Goal: Transaction & Acquisition: Subscribe to service/newsletter

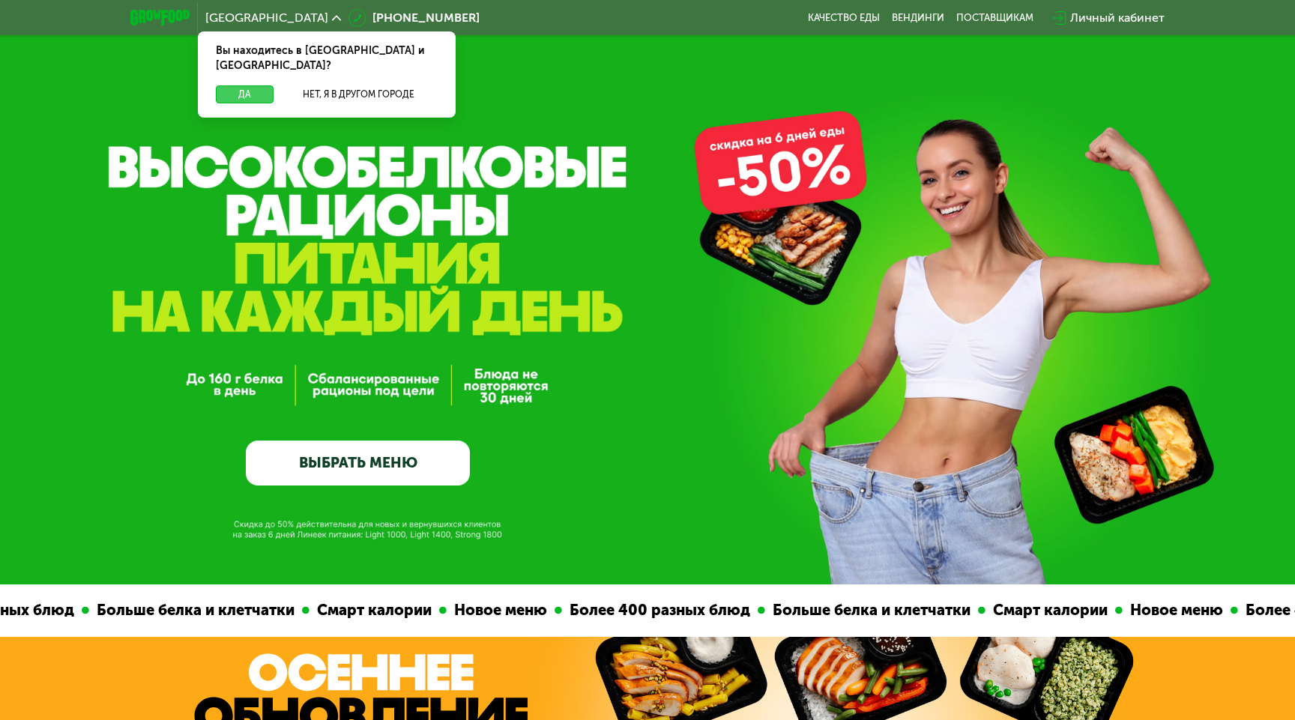
click at [259, 85] on button "Да" at bounding box center [245, 94] width 58 height 18
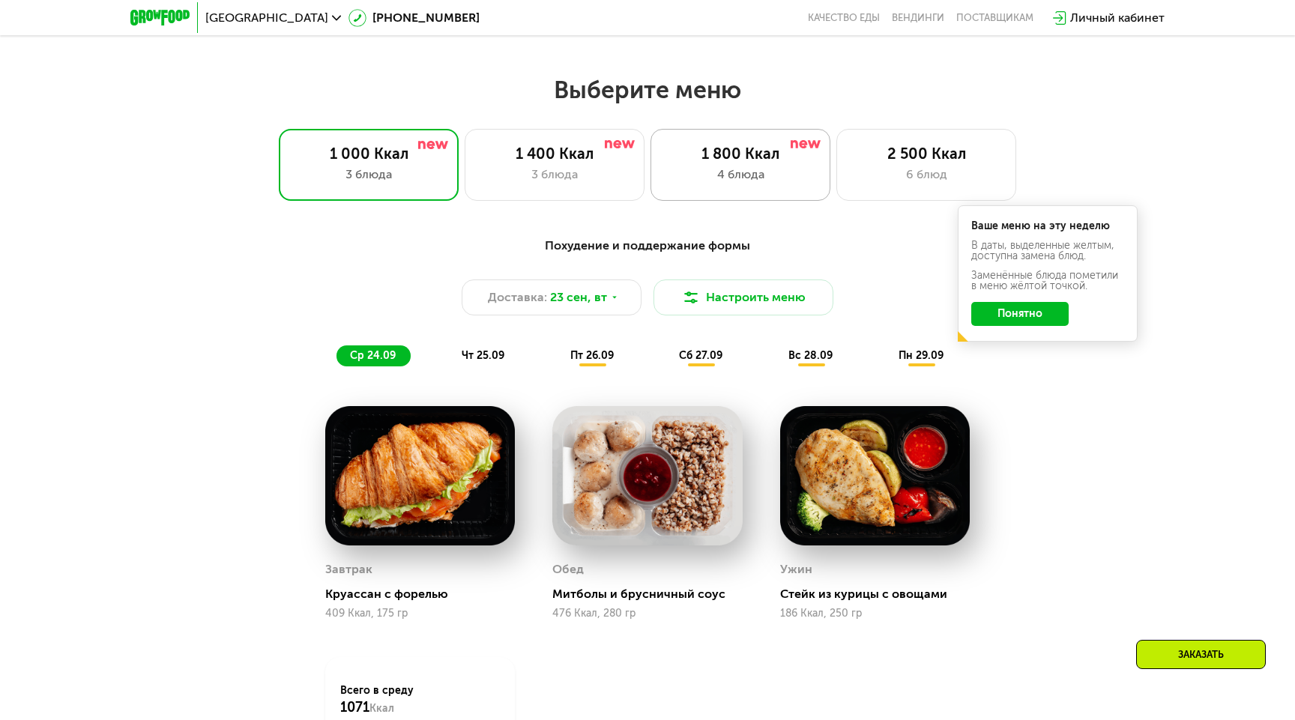
scroll to position [1093, 0]
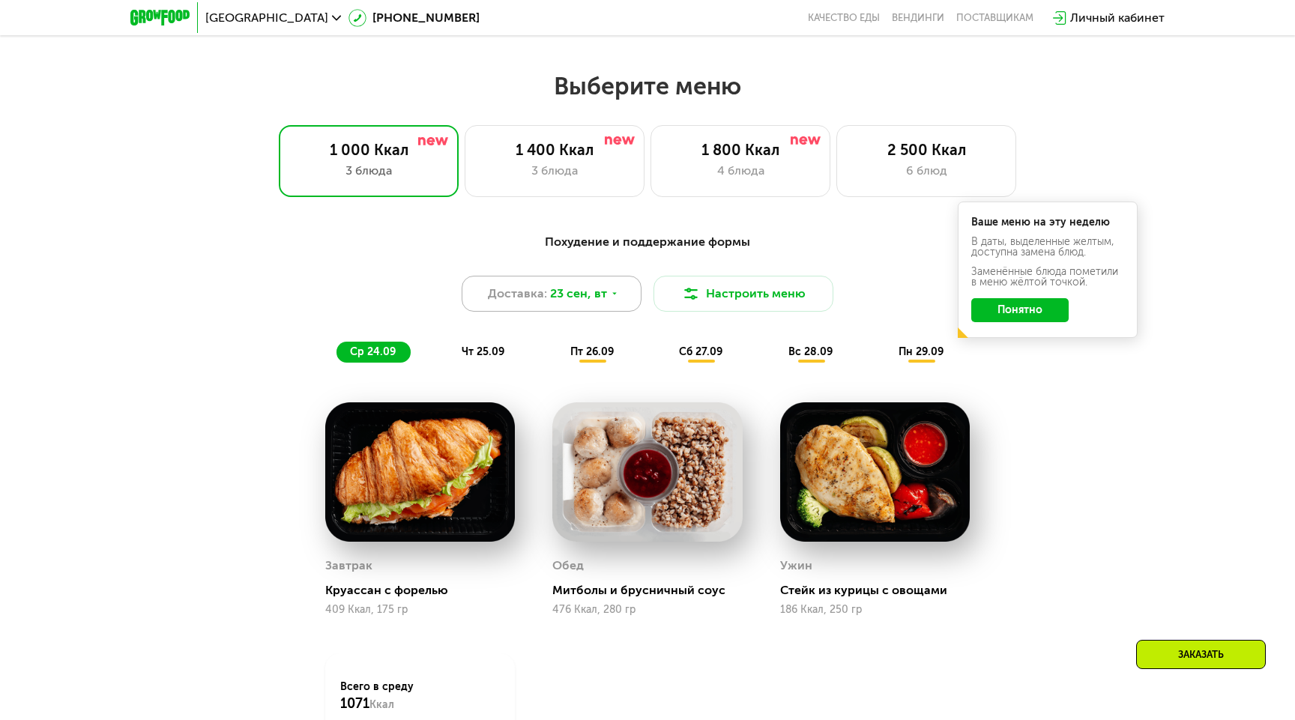
click at [615, 286] on div "Доставка: [DATE]" at bounding box center [552, 294] width 180 height 36
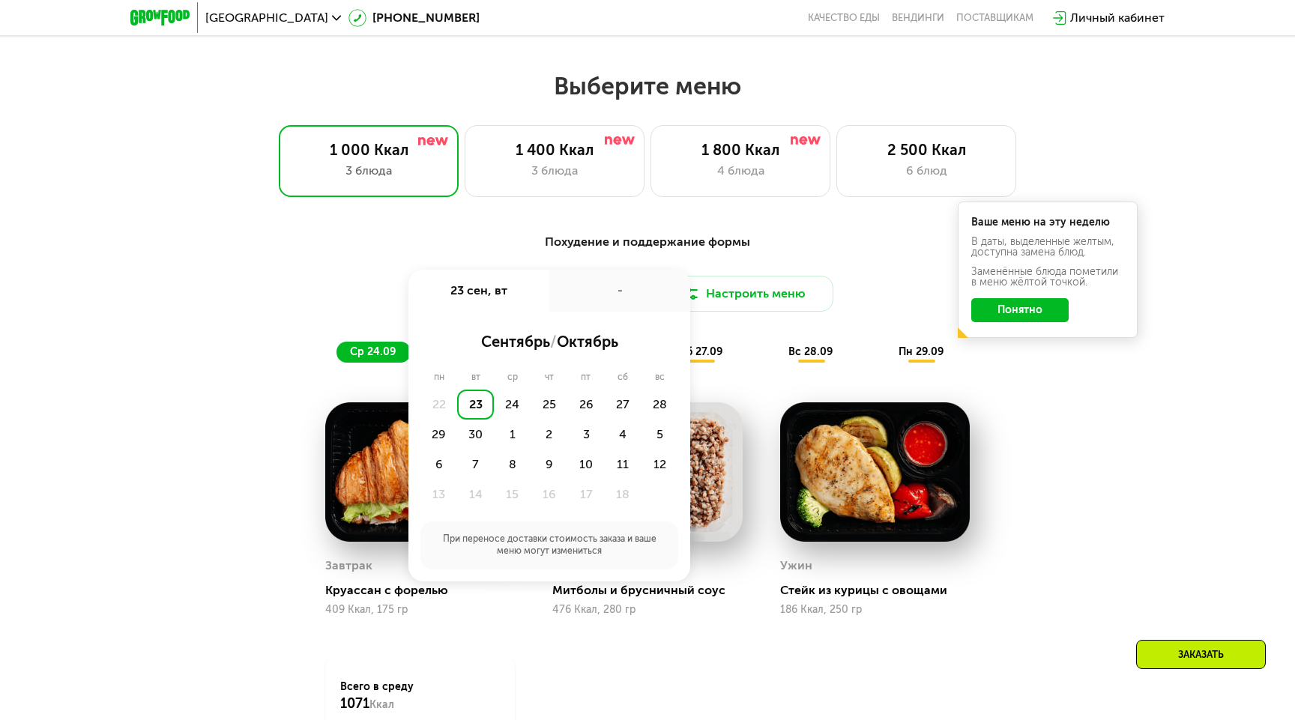
click at [346, 317] on div "Похудение и поддержание формы Доставка: 23 сен, вт 23 сен, вт - сентябрь / октя…" at bounding box center [647, 298] width 887 height 130
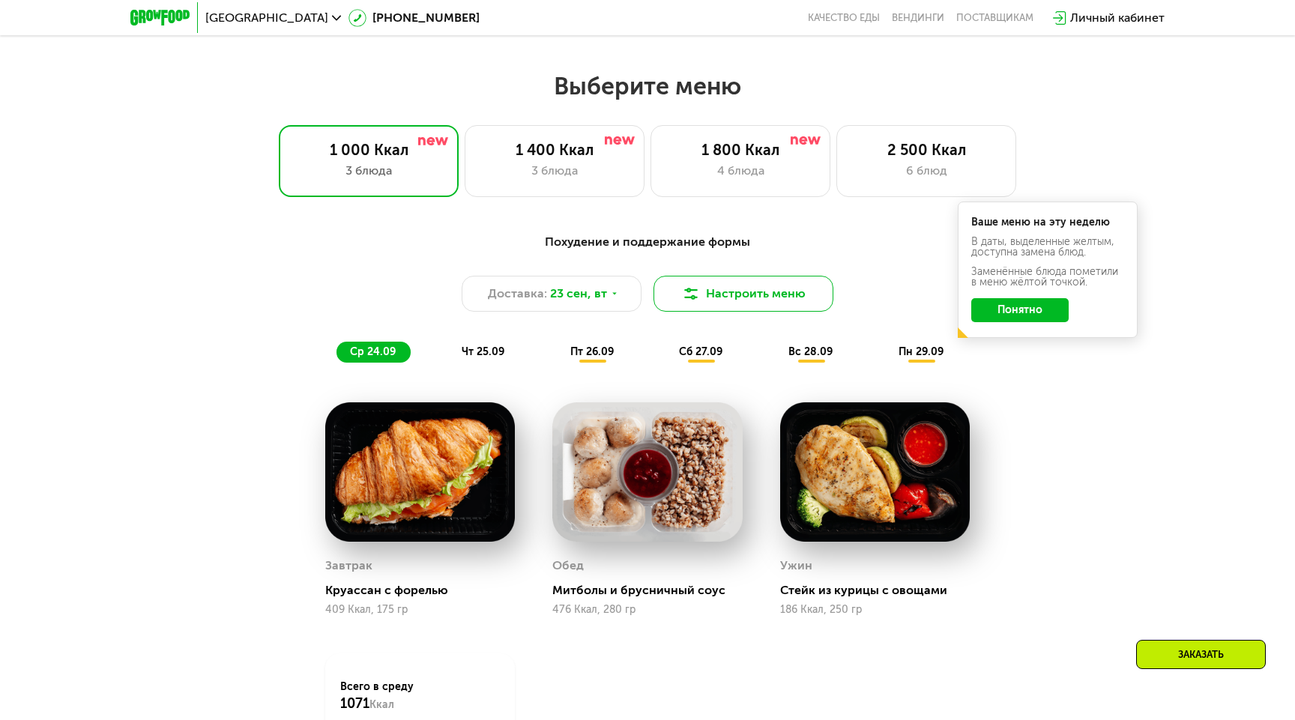
click at [674, 301] on button "Настроить меню" at bounding box center [744, 294] width 180 height 36
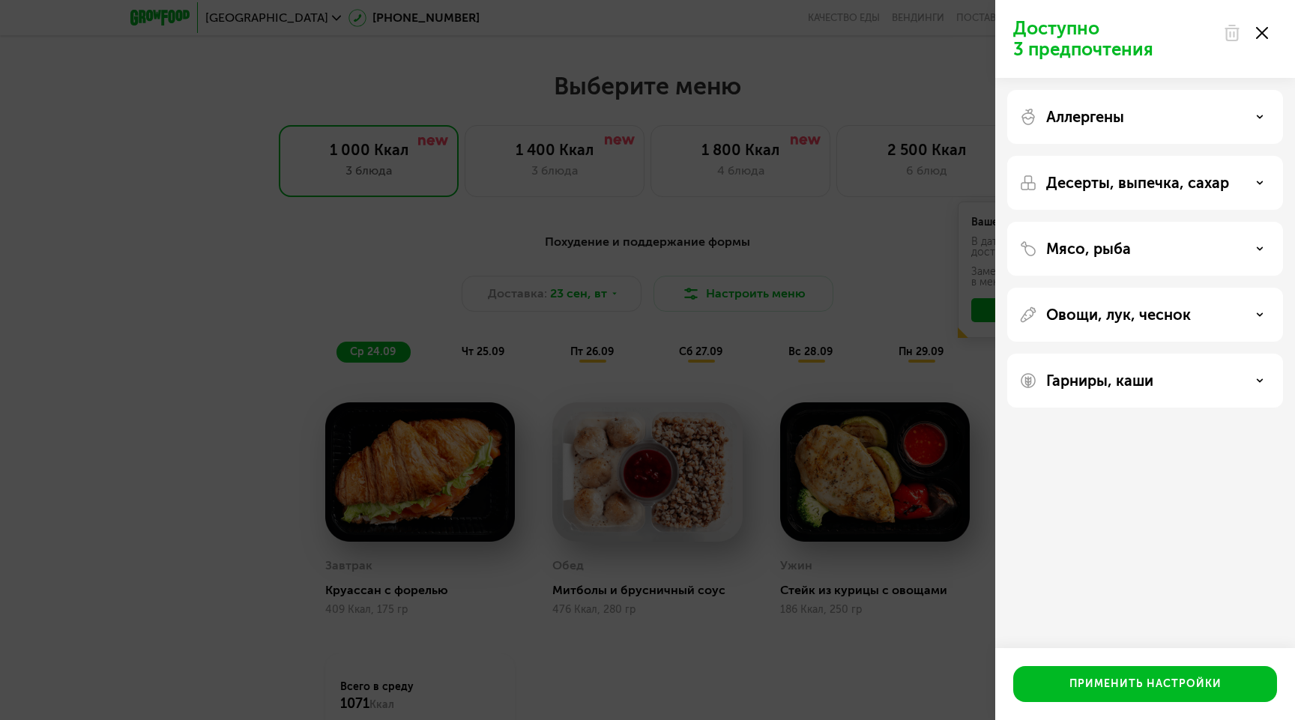
click at [1112, 131] on div "Аллергены" at bounding box center [1145, 117] width 276 height 54
click at [1253, 120] on div "Аллергены" at bounding box center [1145, 117] width 252 height 18
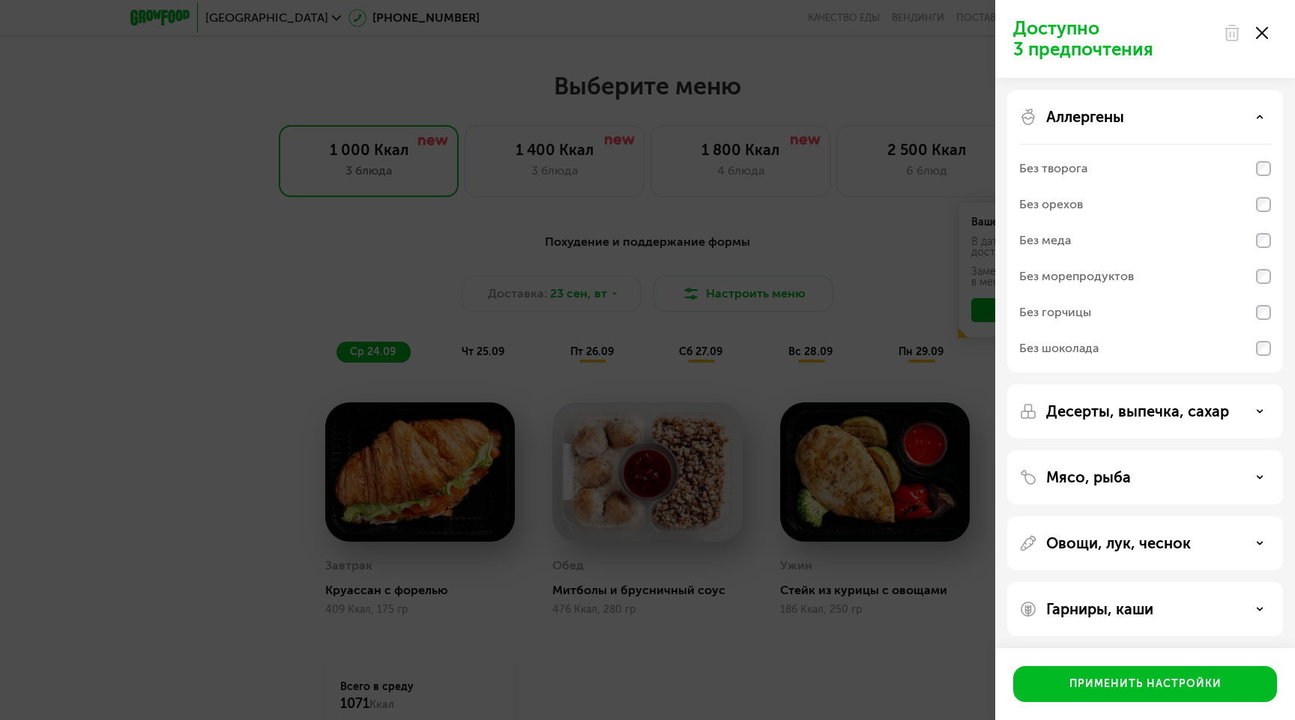
click at [1253, 120] on div "Аллергены" at bounding box center [1145, 117] width 252 height 18
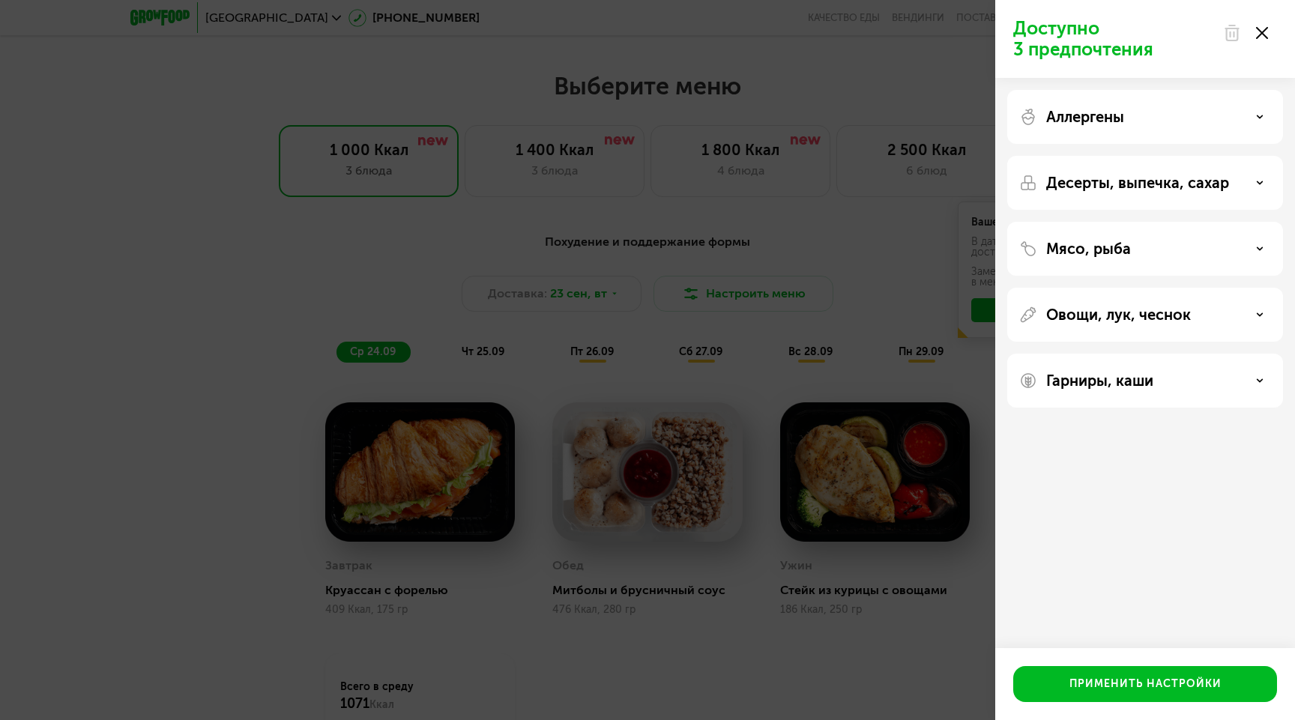
click at [1254, 173] on div "Десерты, выпечка, сахар" at bounding box center [1145, 183] width 276 height 54
click at [1262, 175] on div "Десерты, выпечка, сахар" at bounding box center [1145, 183] width 252 height 18
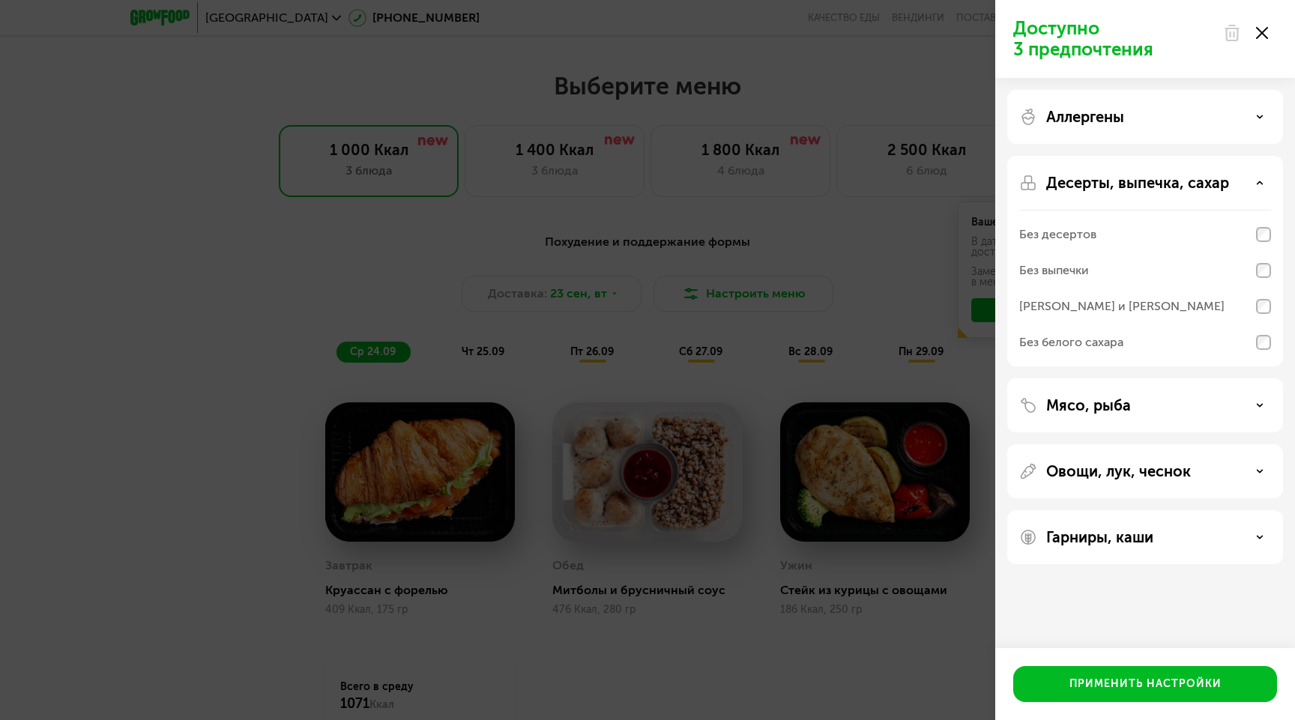
click at [1262, 178] on div "Десерты, выпечка, сахар" at bounding box center [1145, 183] width 252 height 18
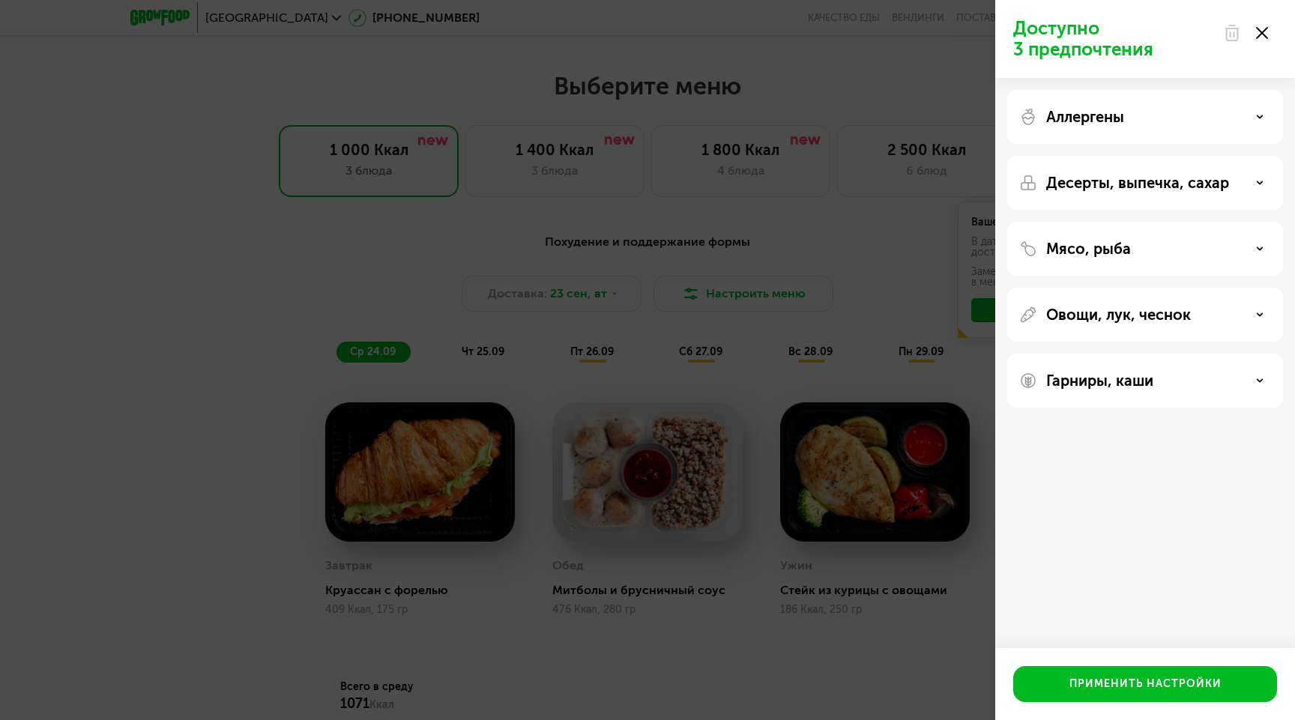
click at [833, 286] on div "Доступно 3 предпочтения Аллергены Десерты, выпечка, сахар Мясо, рыба Овощи, лук…" at bounding box center [647, 360] width 1295 height 720
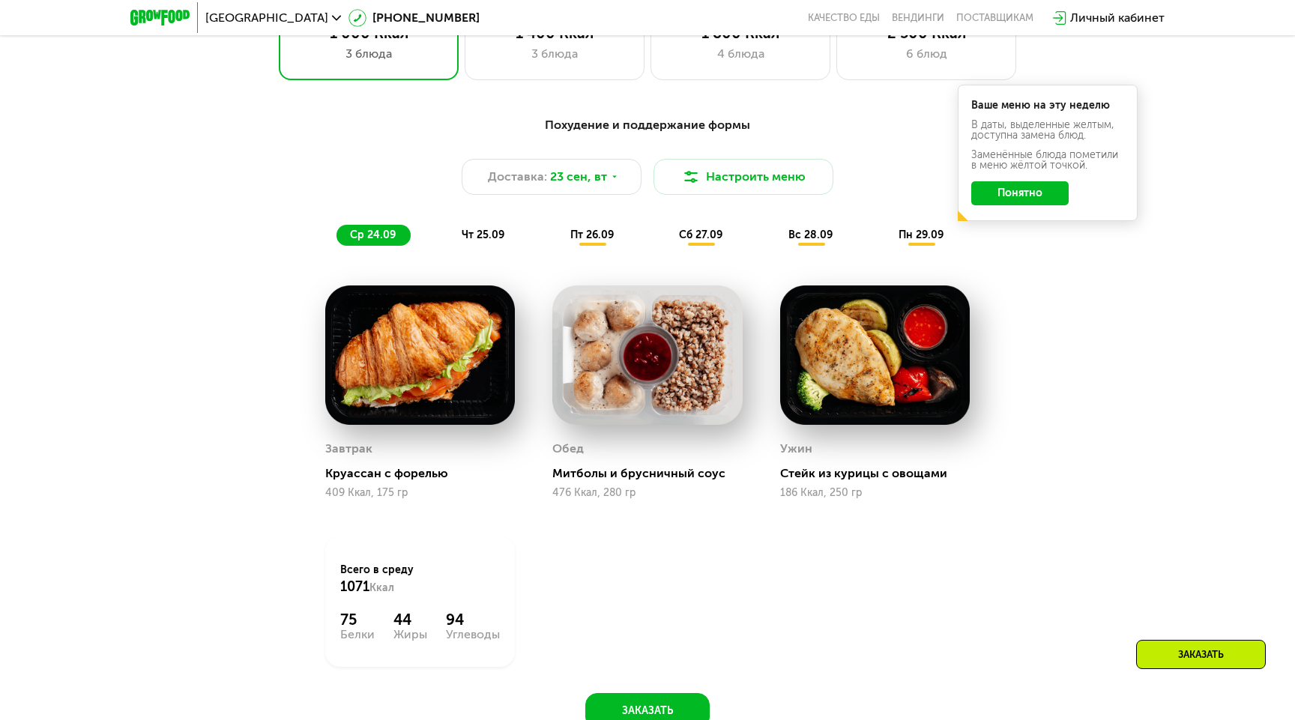
scroll to position [1225, 0]
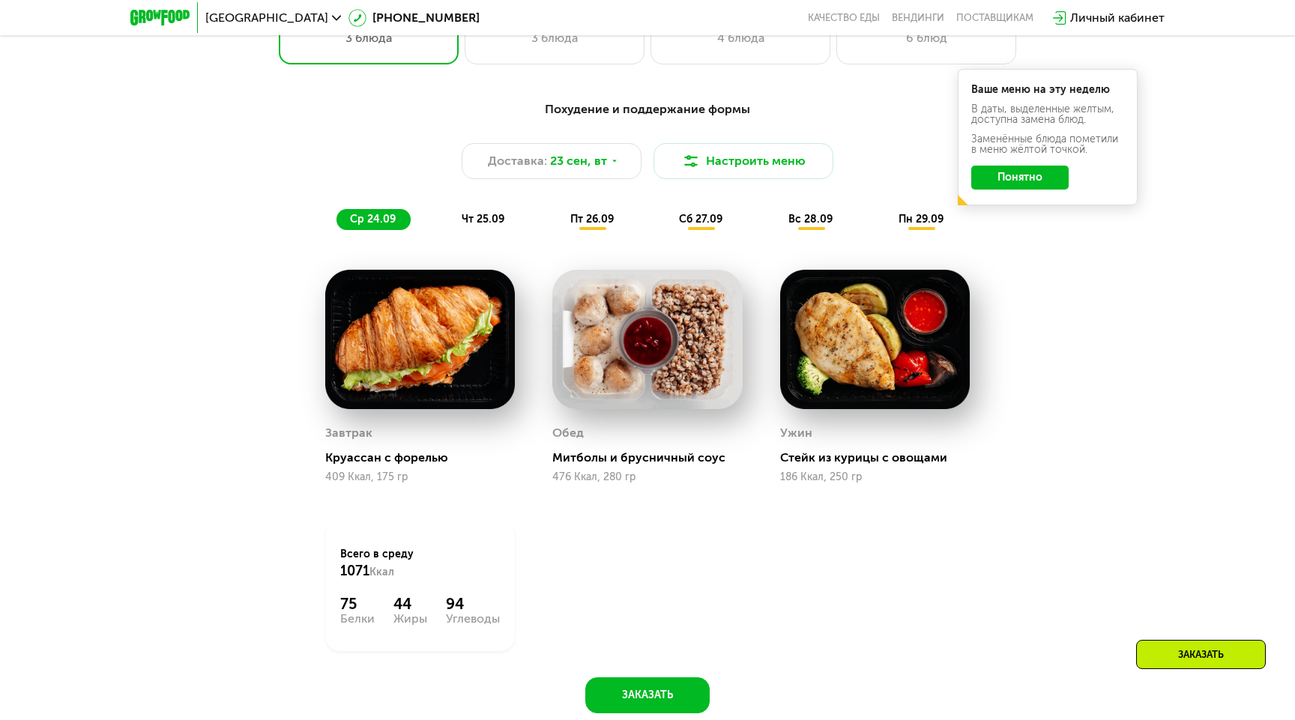
click at [473, 213] on span "чт 25.09" at bounding box center [483, 219] width 43 height 13
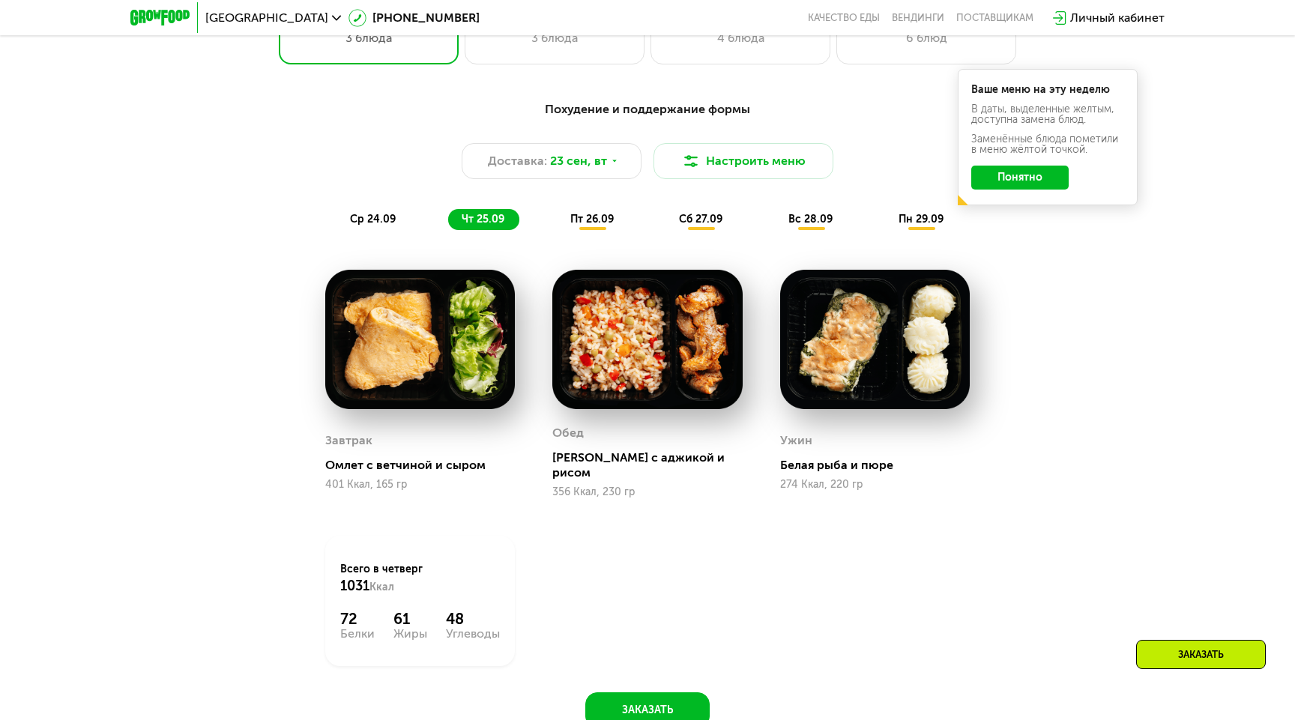
click at [573, 216] on span "пт 26.09" at bounding box center [591, 219] width 43 height 13
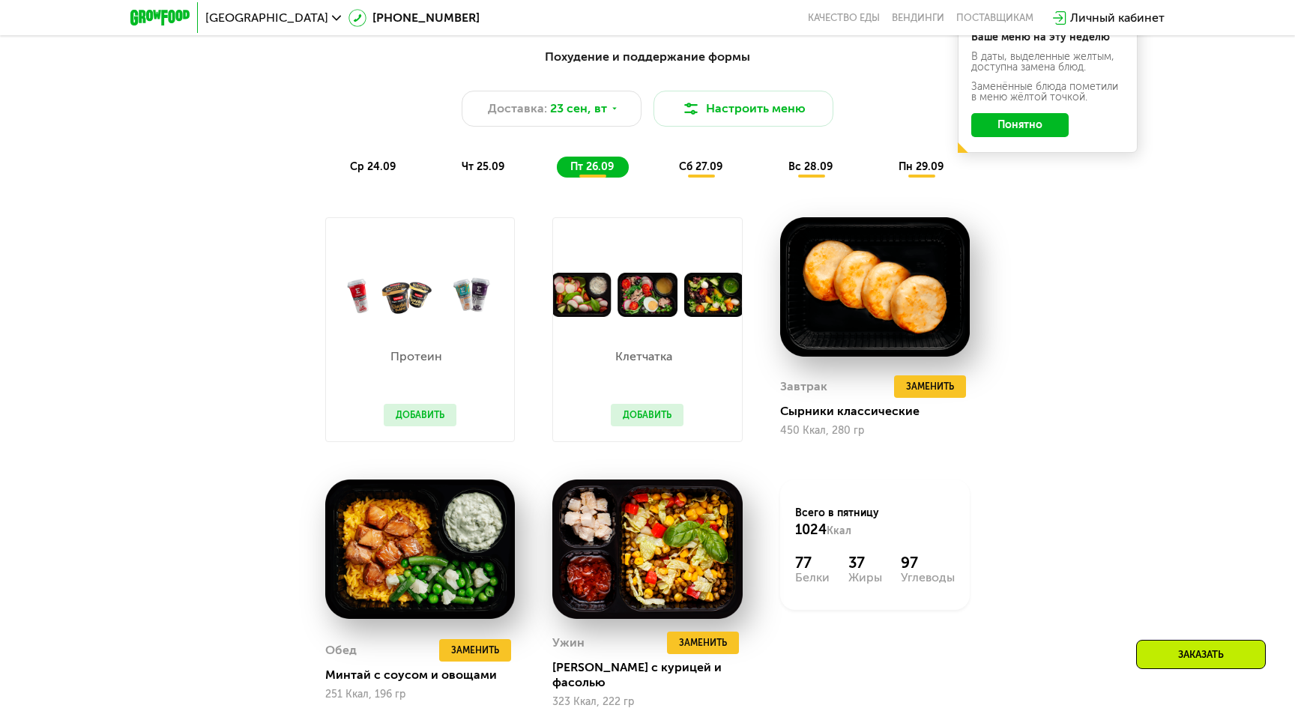
scroll to position [1283, 0]
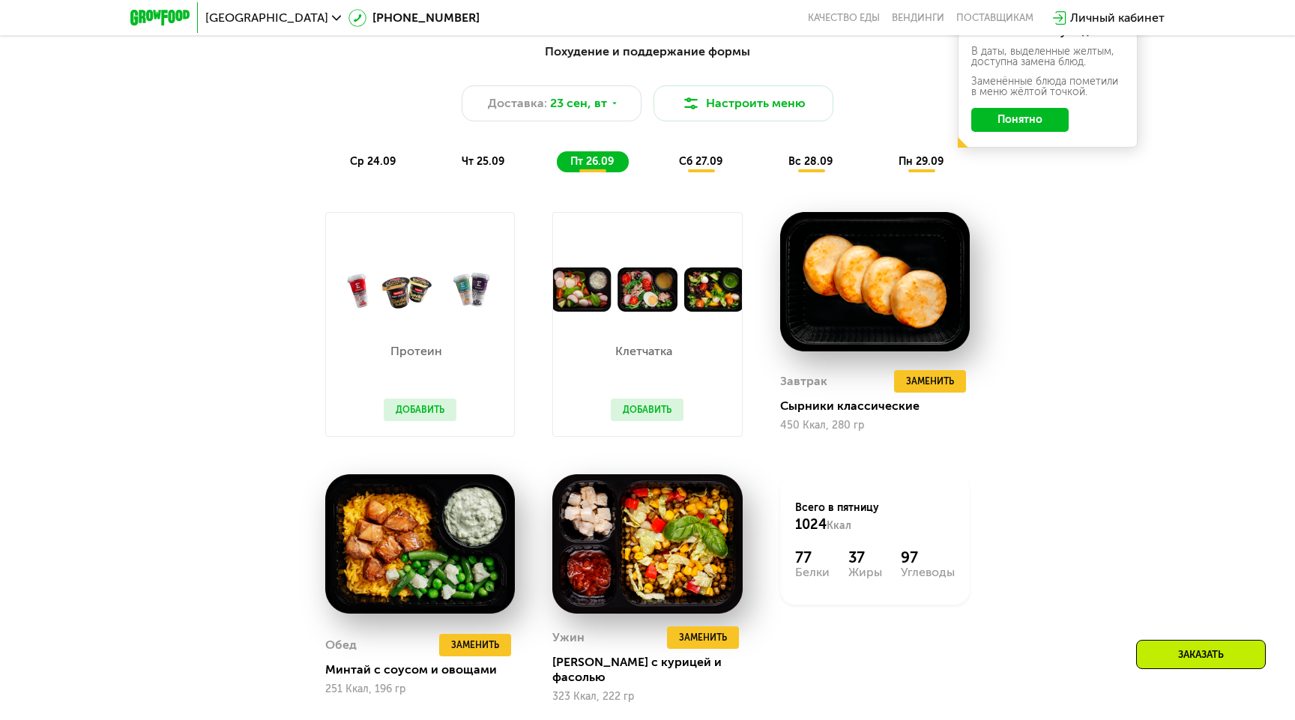
click at [465, 269] on img at bounding box center [420, 290] width 188 height 44
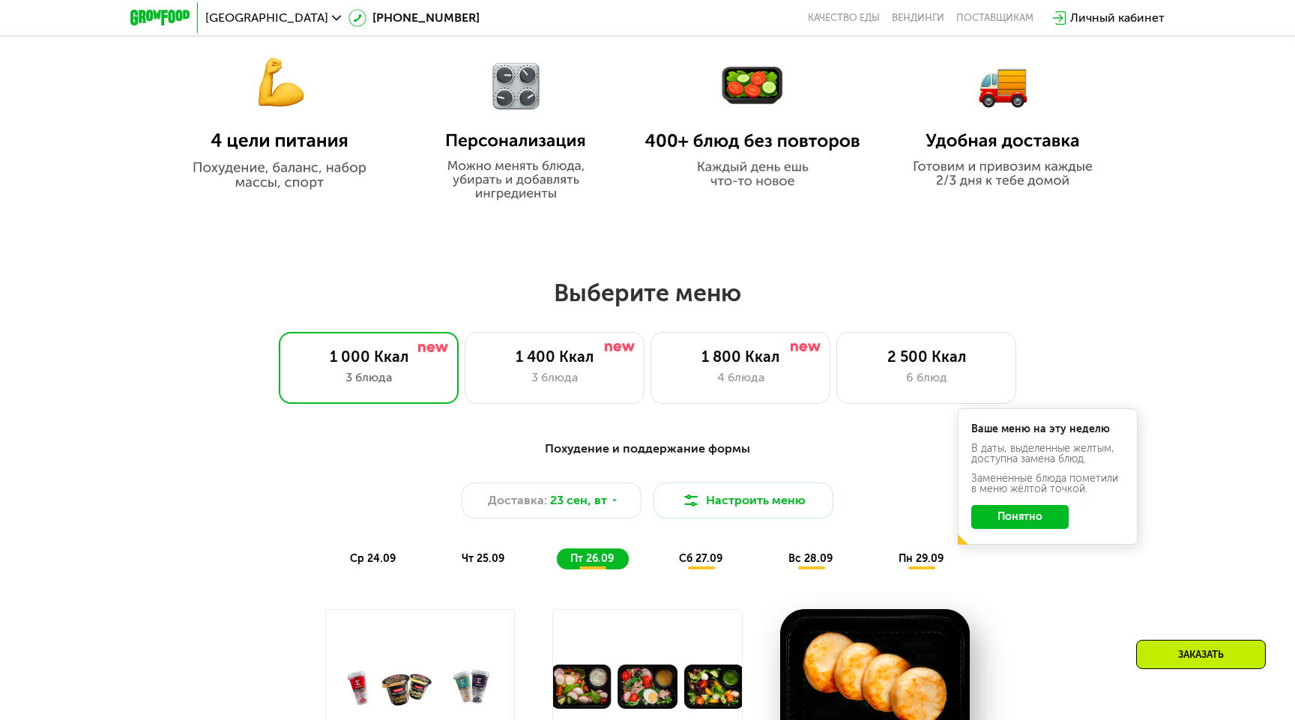
scroll to position [889, 0]
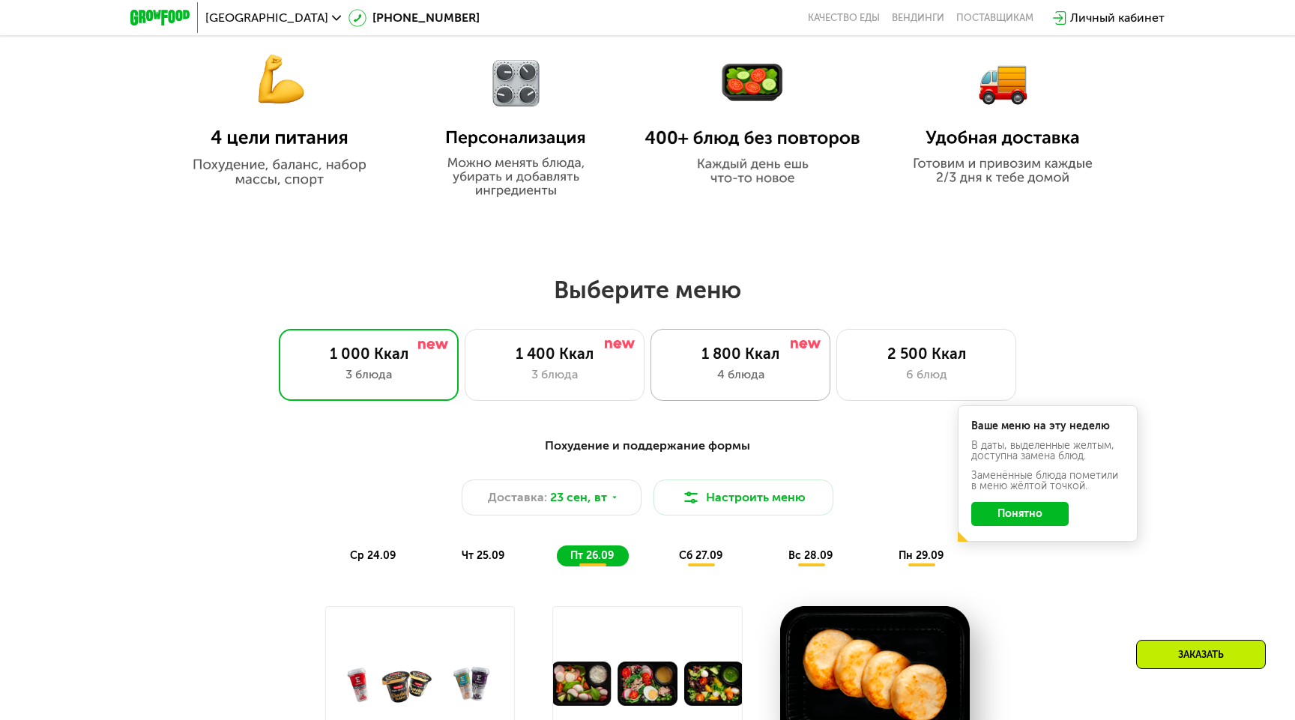
click at [668, 371] on div "4 блюда" at bounding box center [740, 375] width 148 height 18
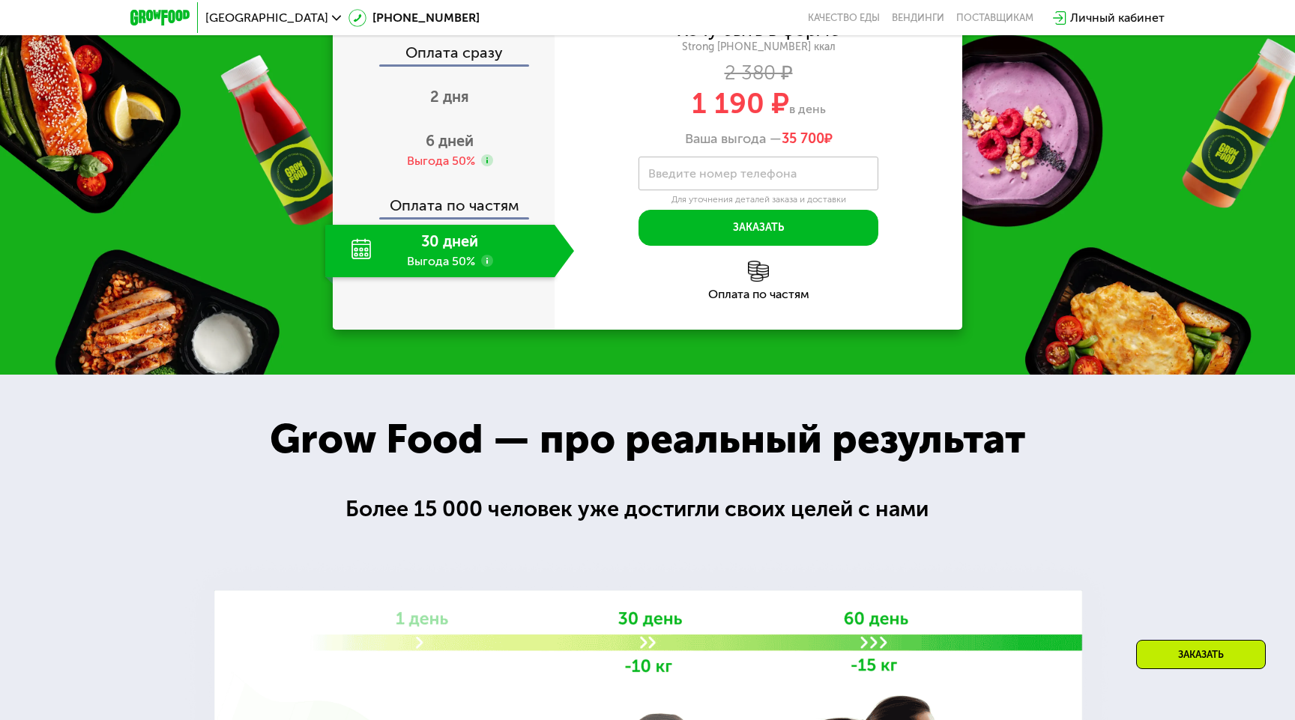
scroll to position [1951, 0]
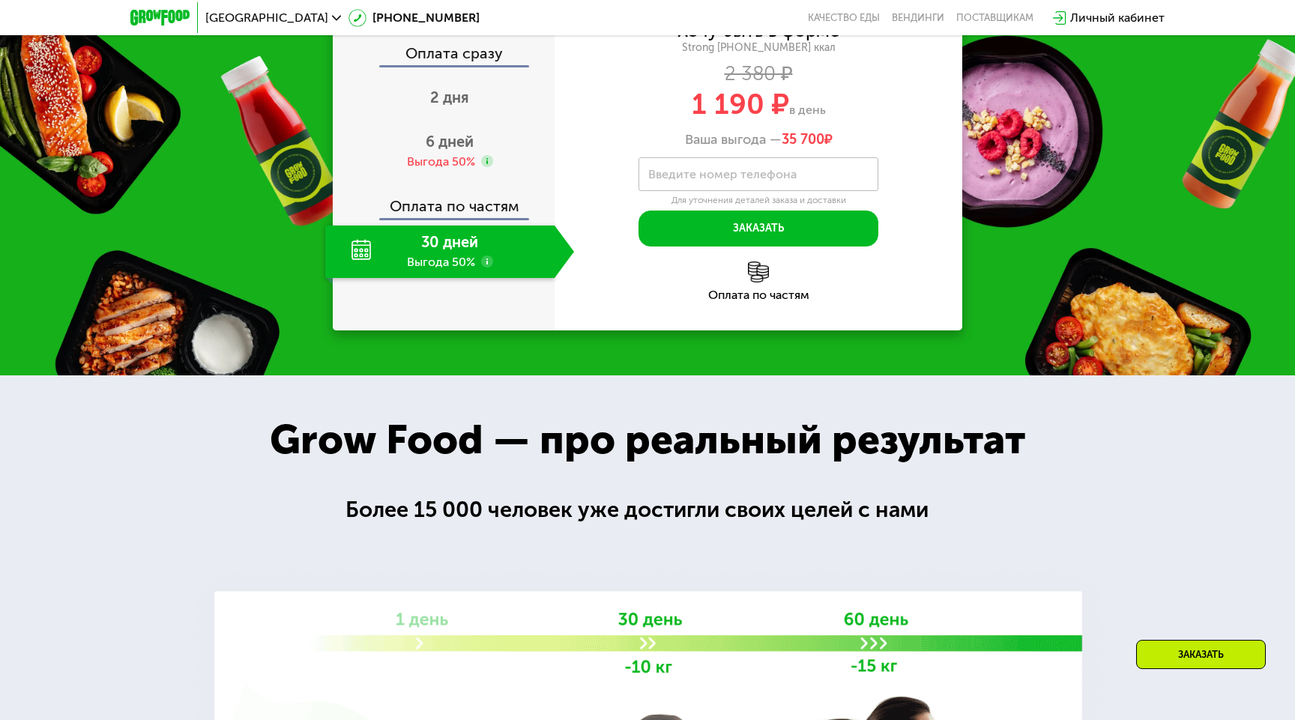
click at [485, 268] on use at bounding box center [487, 262] width 12 height 12
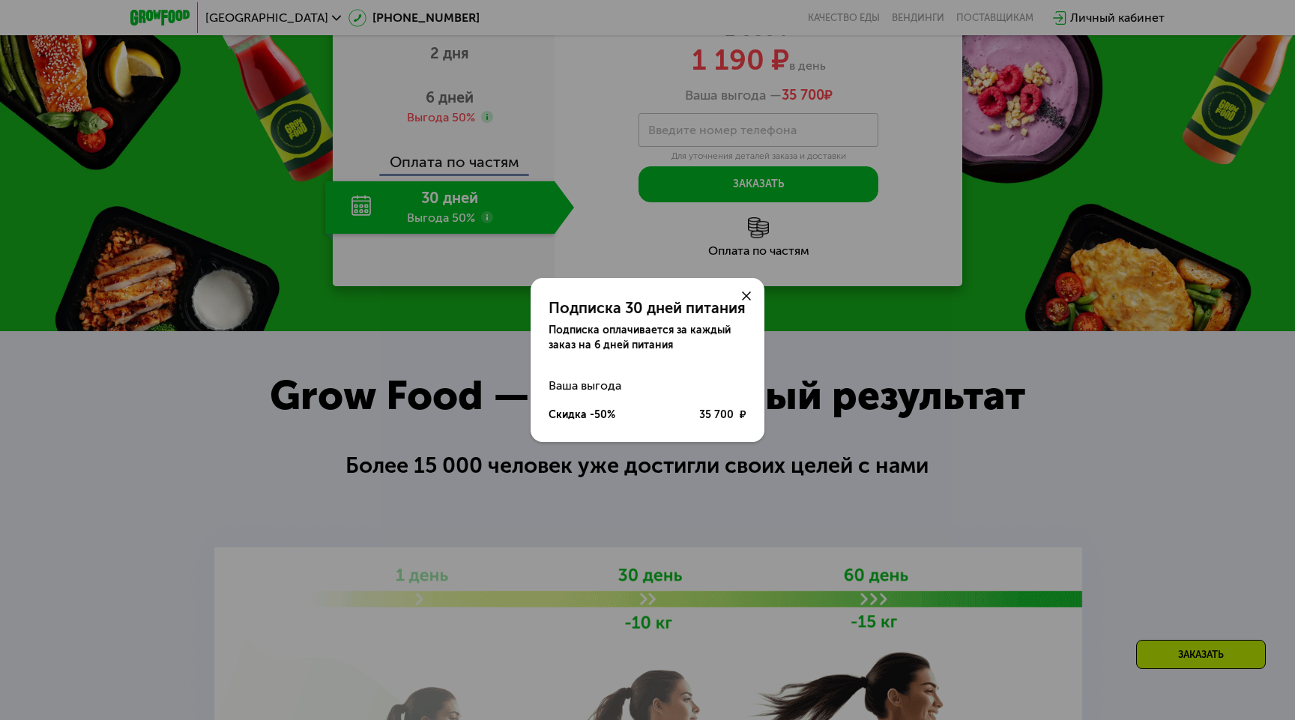
scroll to position [1995, 0]
click at [307, 371] on div "Подписка 30 дней питания Подписка оплачивается за каждый заказ на 6 дней питани…" at bounding box center [647, 360] width 1295 height 720
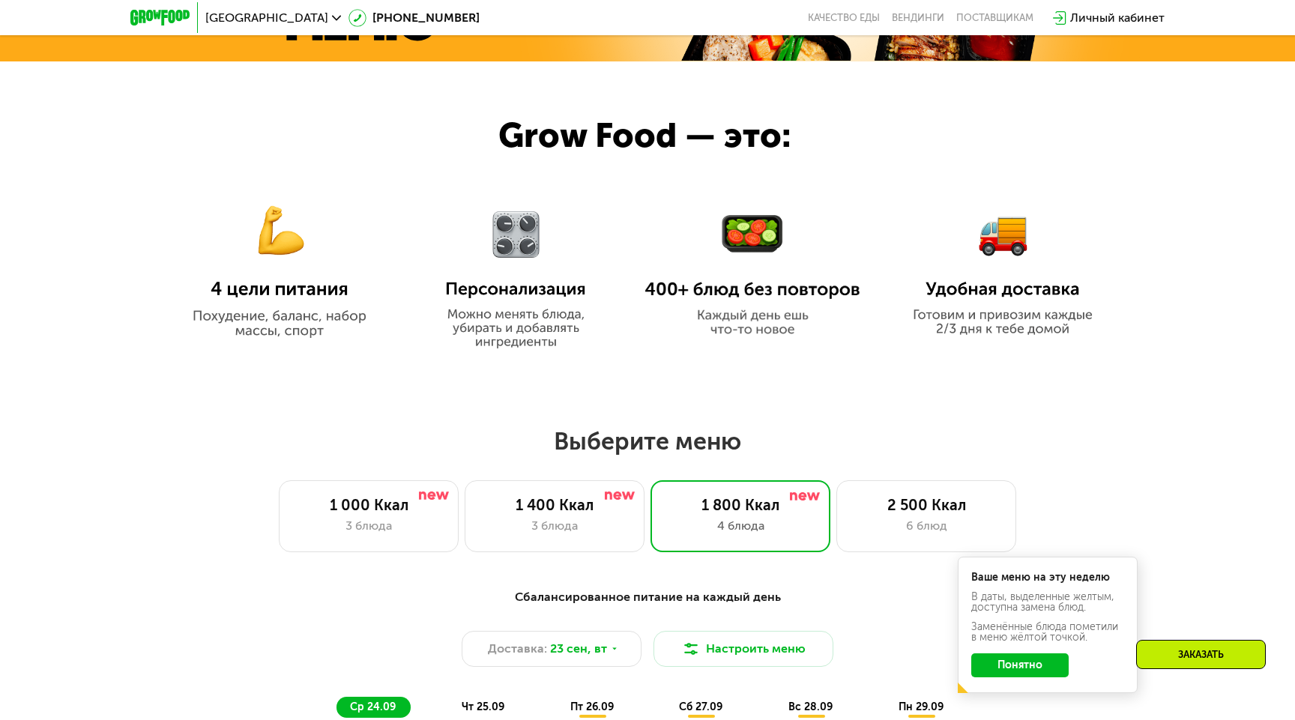
scroll to position [748, 0]
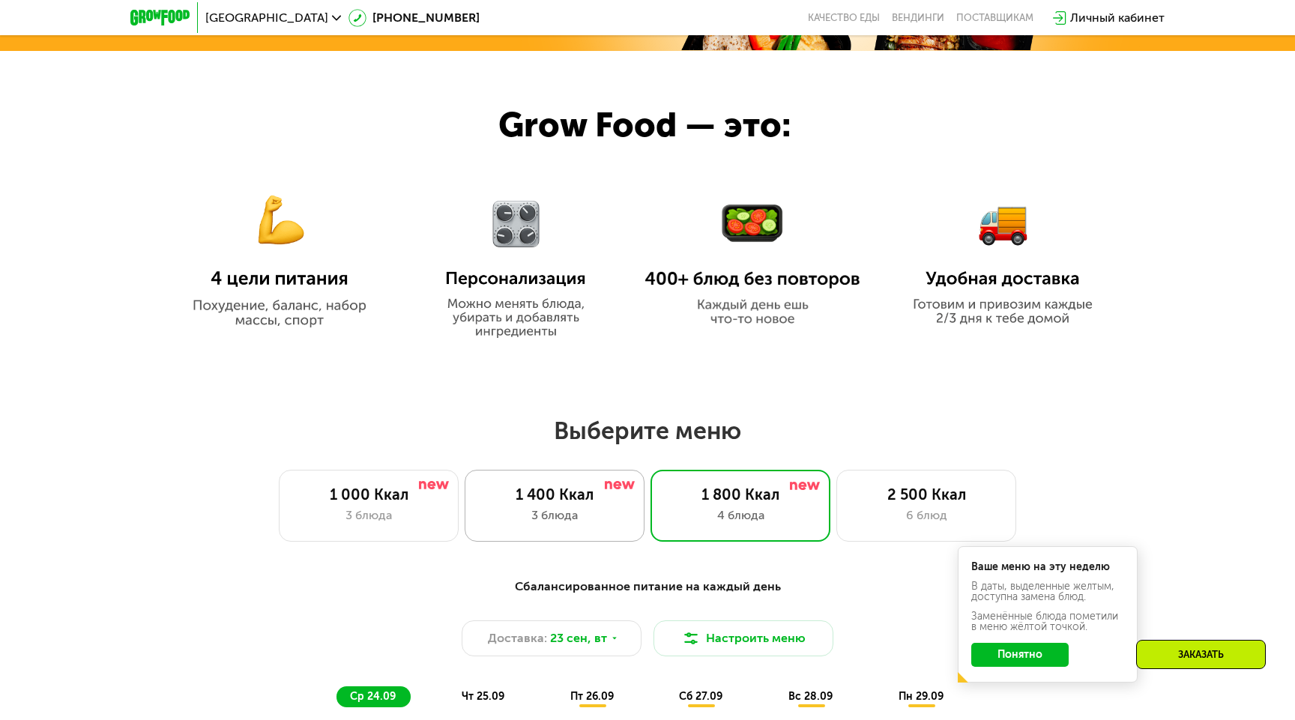
click at [479, 499] on div "1 400 Ккал 3 блюда" at bounding box center [555, 506] width 180 height 72
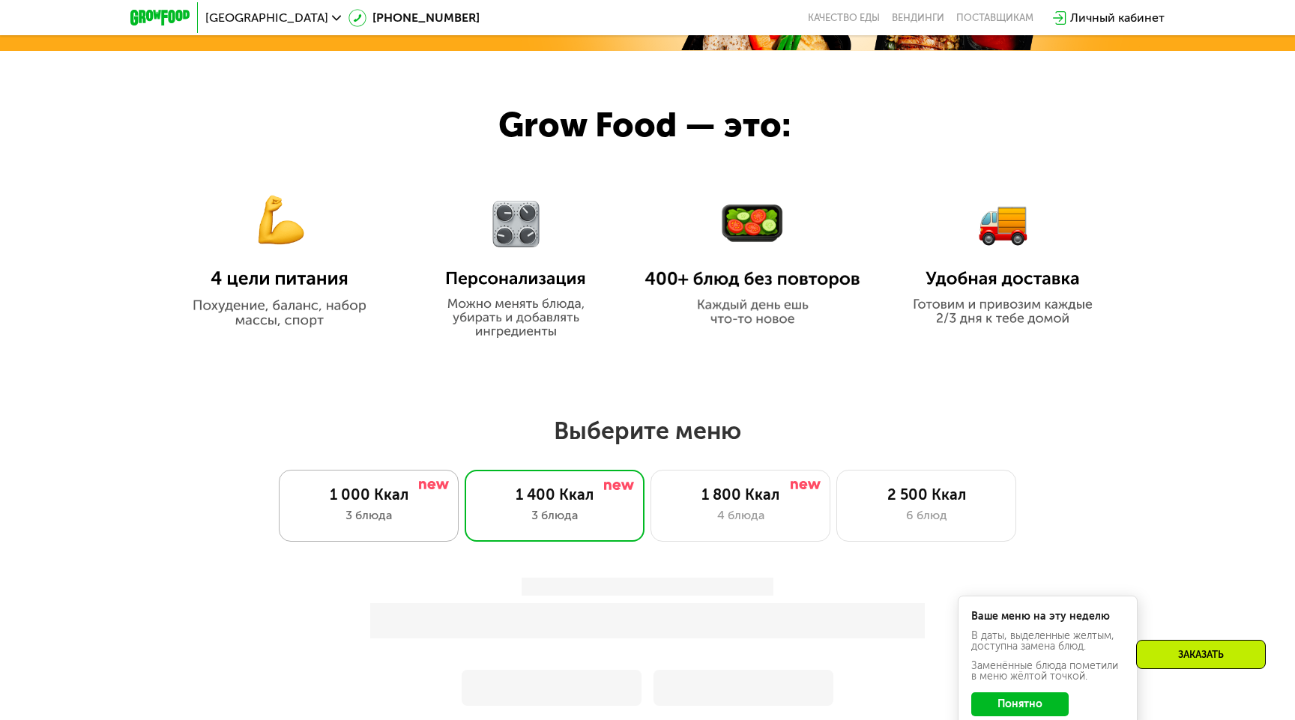
click at [384, 488] on div "1 000 Ккал" at bounding box center [369, 495] width 148 height 18
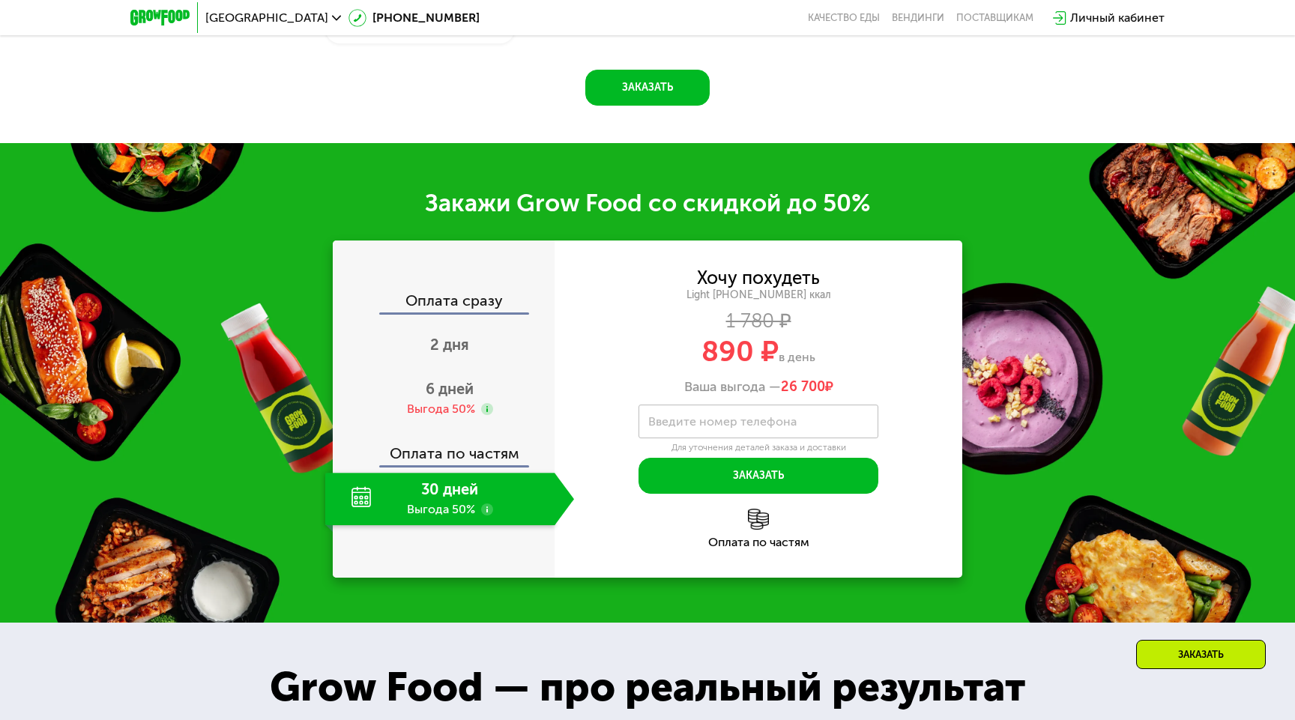
scroll to position [1833, 0]
click at [456, 395] on span "6 дней" at bounding box center [450, 389] width 48 height 18
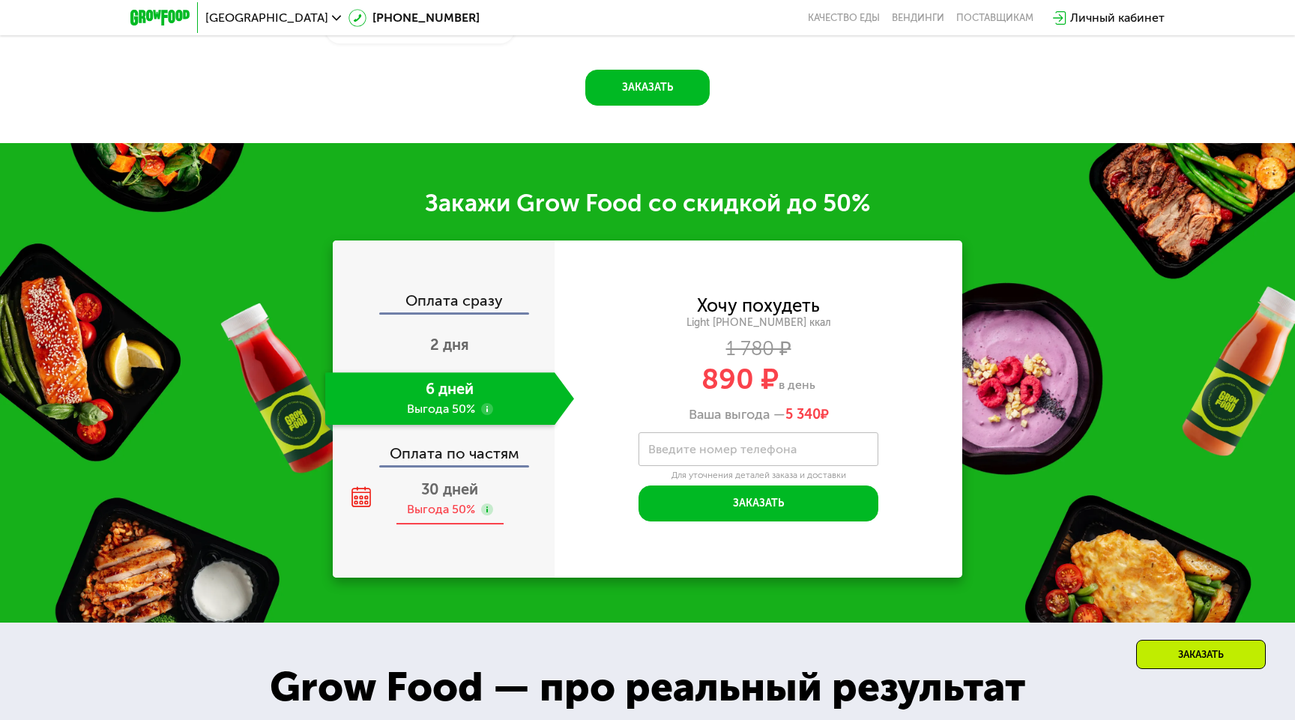
click at [446, 491] on span "30 дней" at bounding box center [449, 489] width 57 height 18
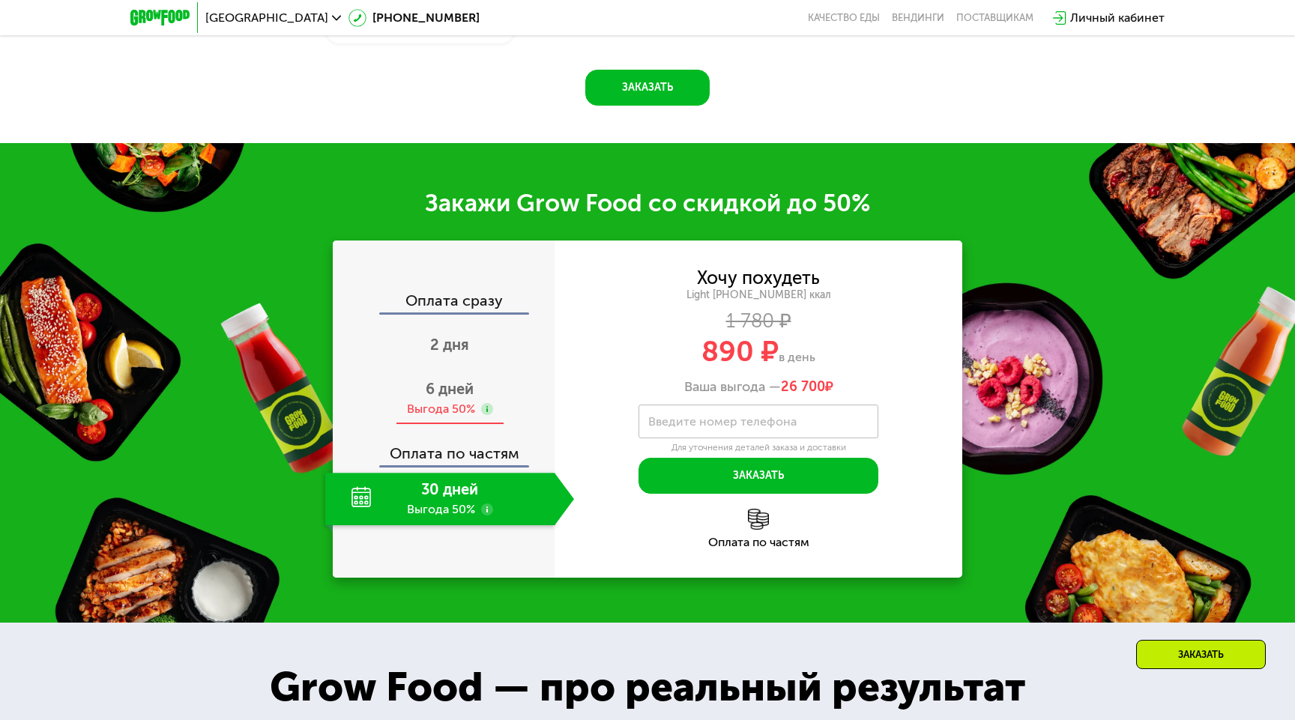
click at [448, 393] on span "6 дней" at bounding box center [450, 389] width 48 height 18
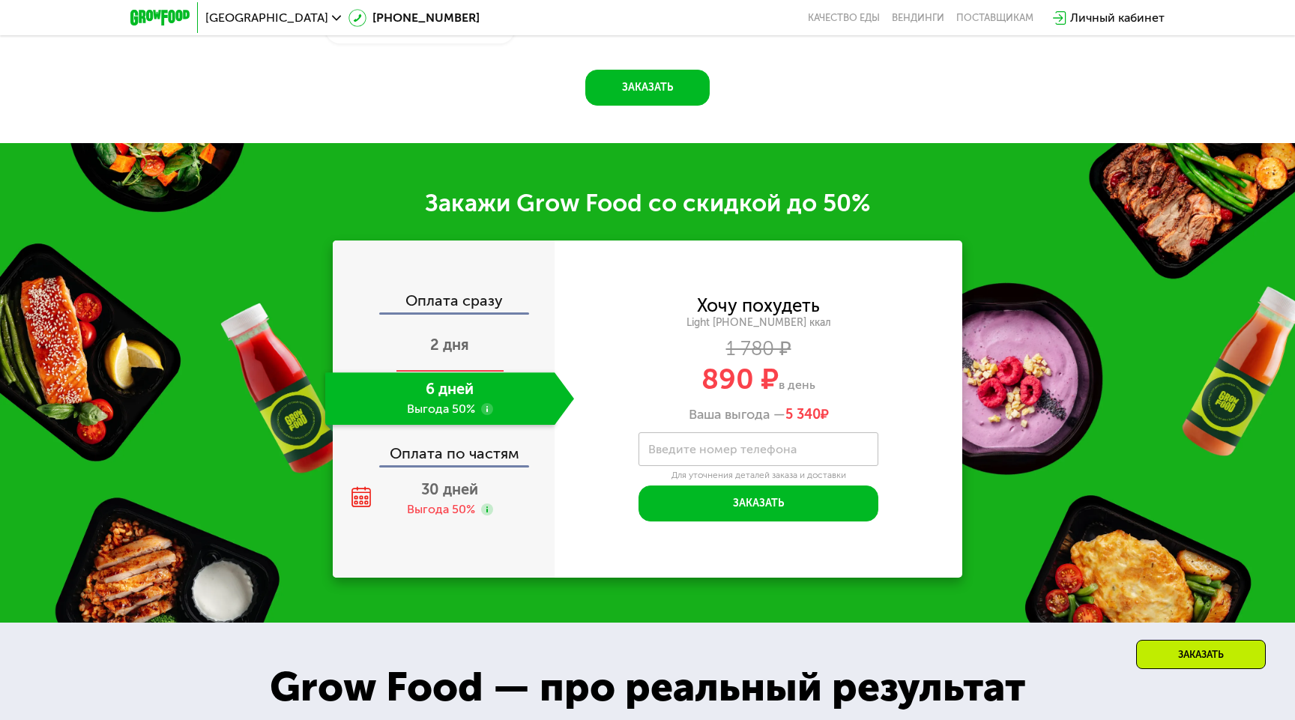
click at [452, 358] on div "2 дня" at bounding box center [449, 346] width 249 height 52
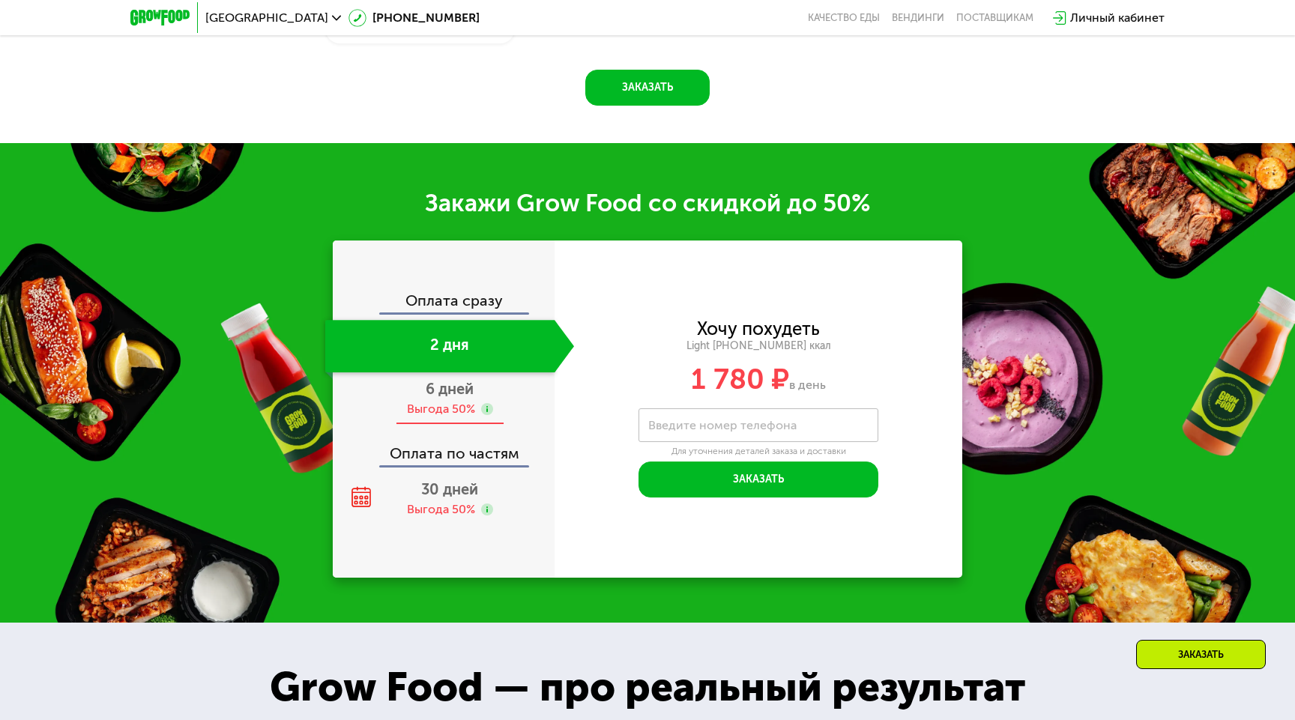
click at [450, 398] on div "6 дней Выгода 50%" at bounding box center [449, 398] width 249 height 52
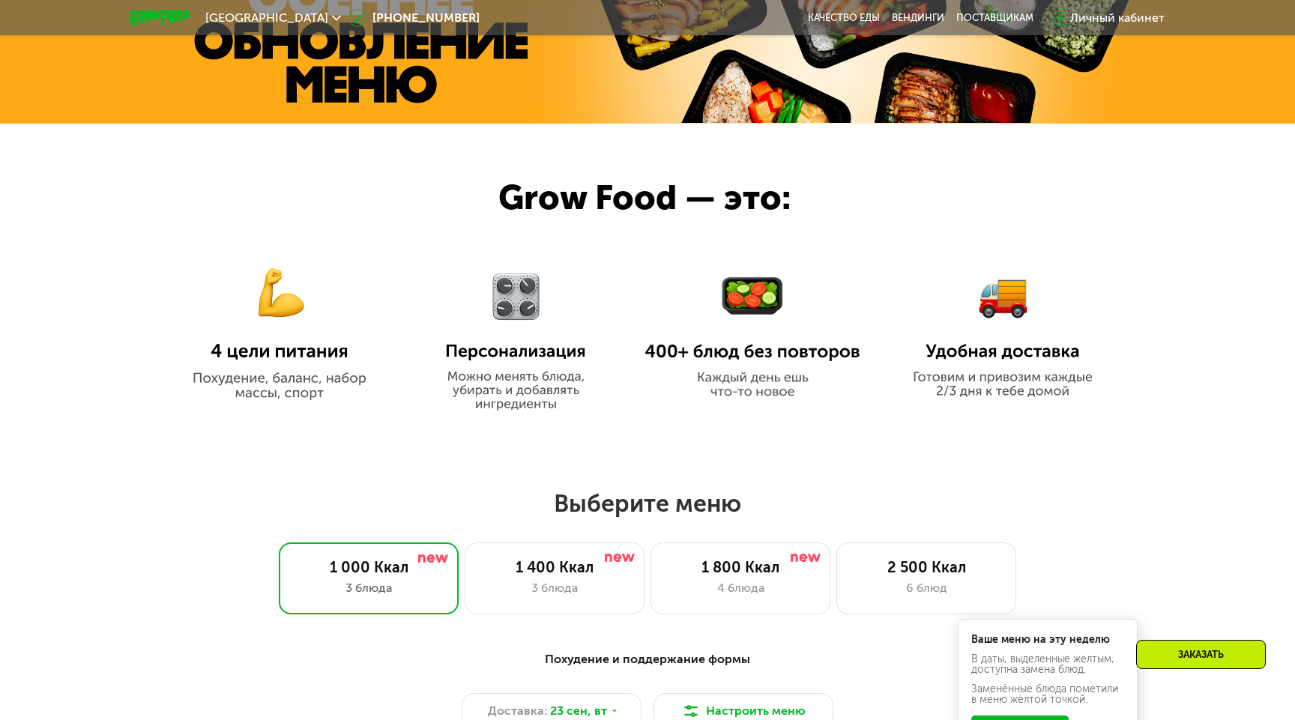
scroll to position [743, 0]
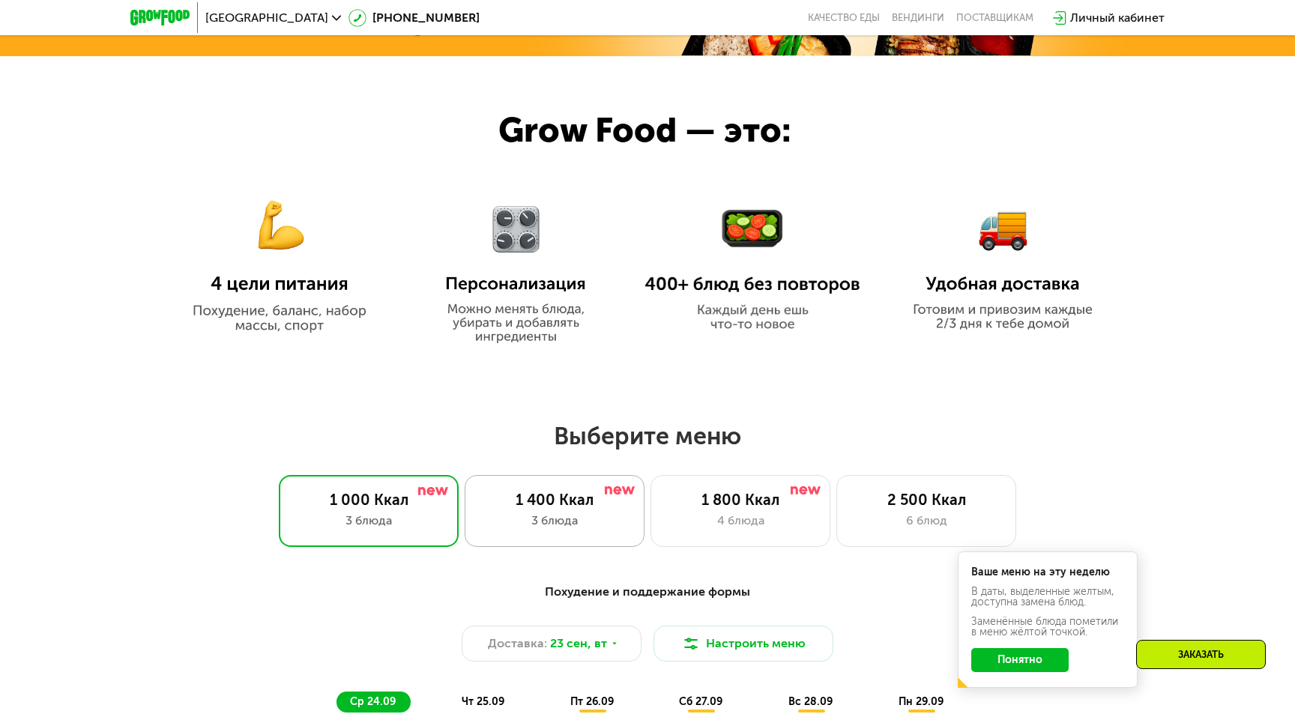
click at [567, 483] on div "1 400 Ккал 3 блюда" at bounding box center [555, 511] width 180 height 72
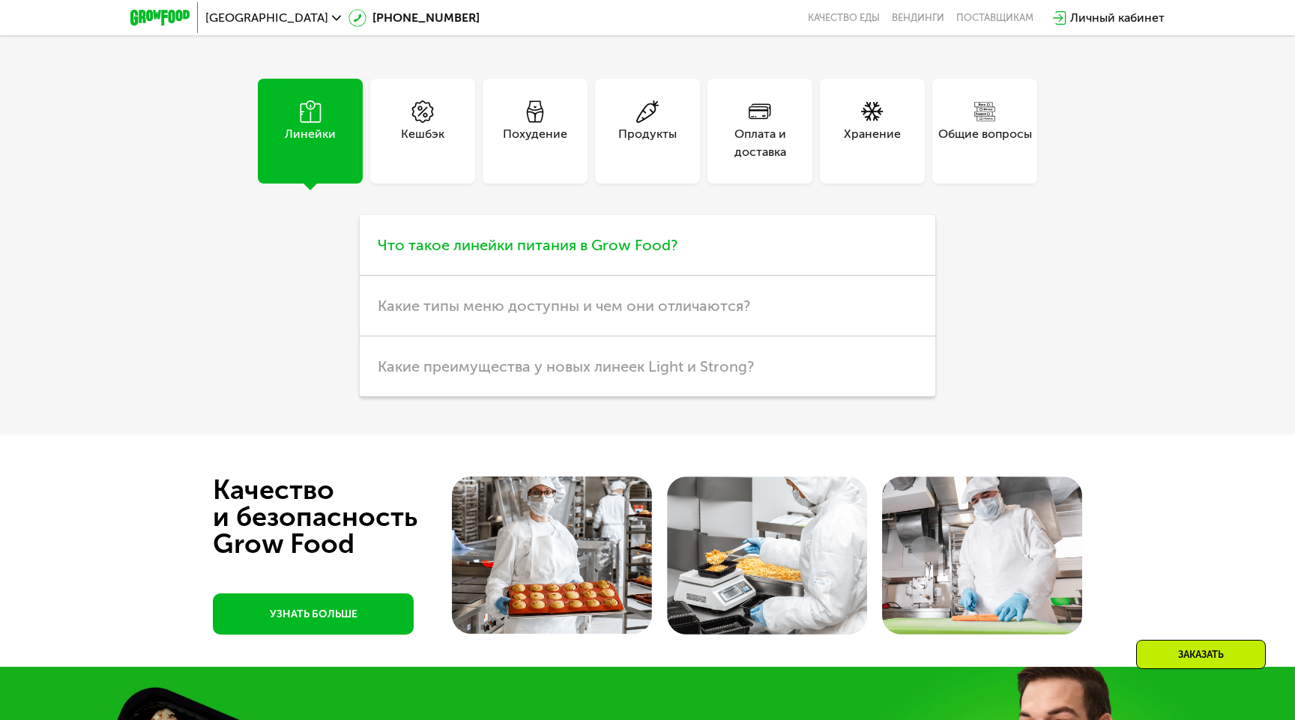
scroll to position [4134, 0]
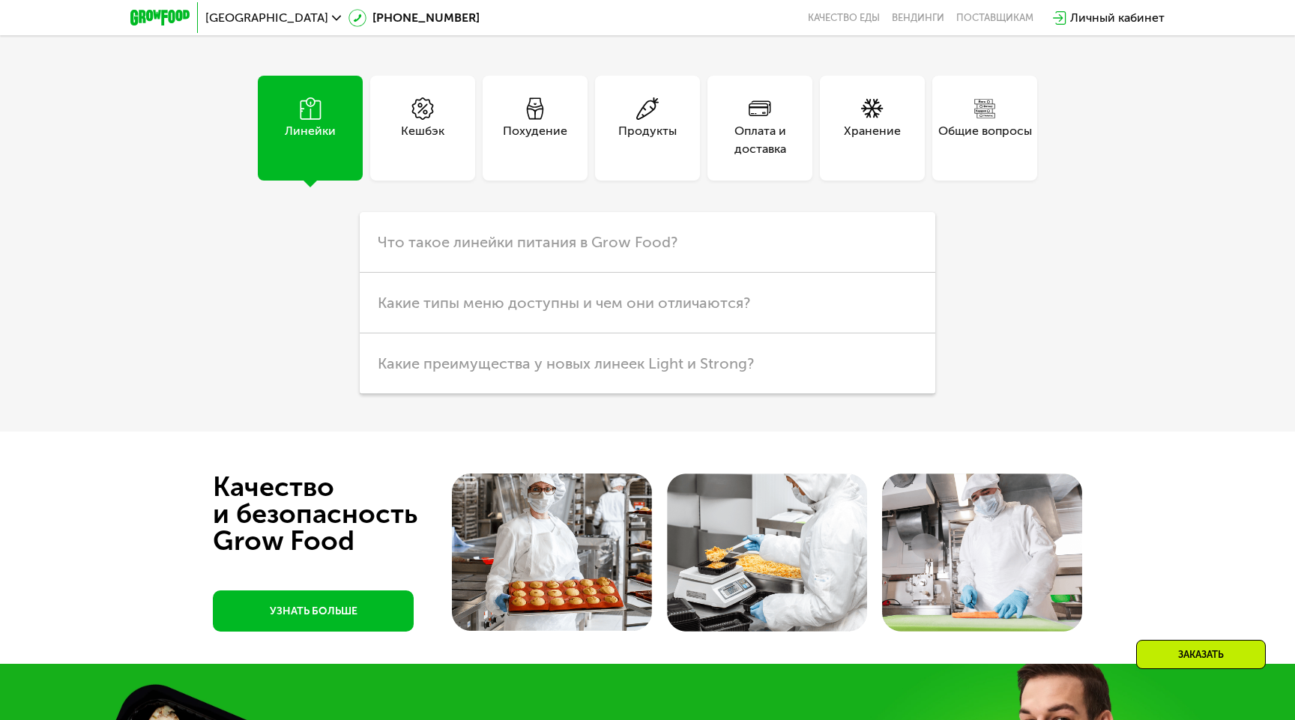
click at [537, 158] on div "Похудение" at bounding box center [535, 140] width 64 height 36
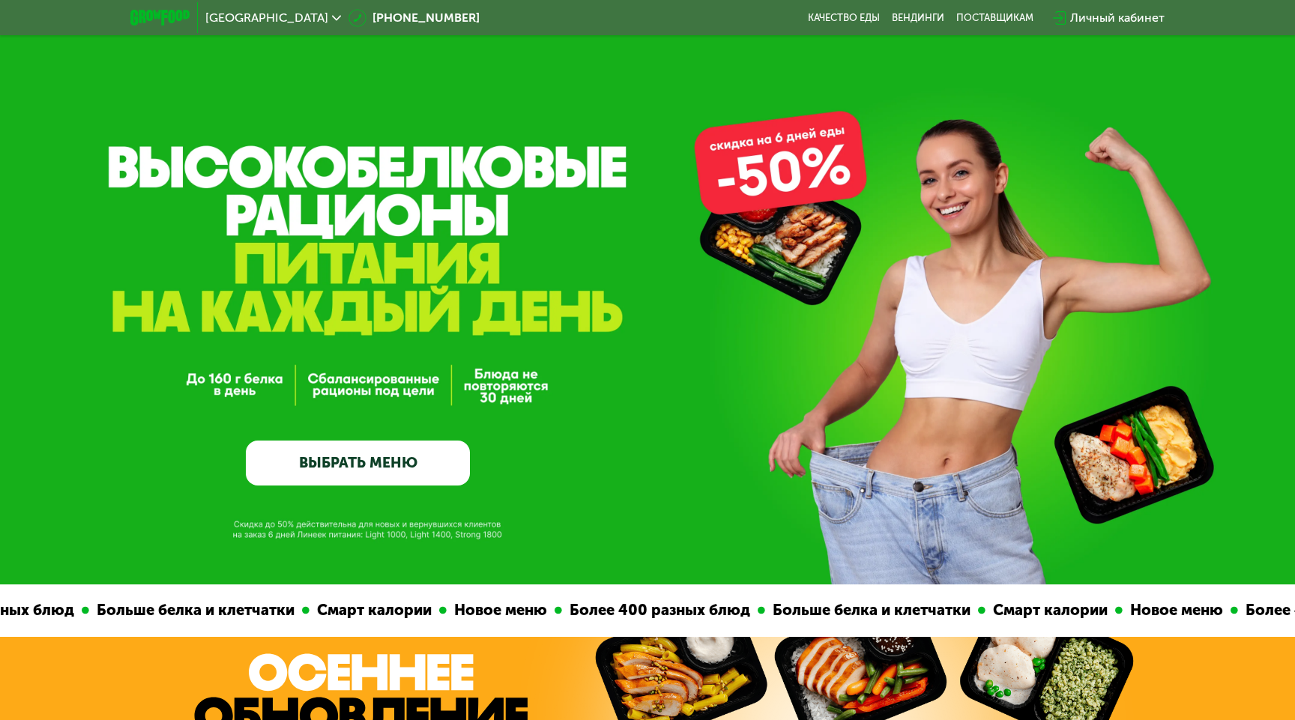
scroll to position [0, 0]
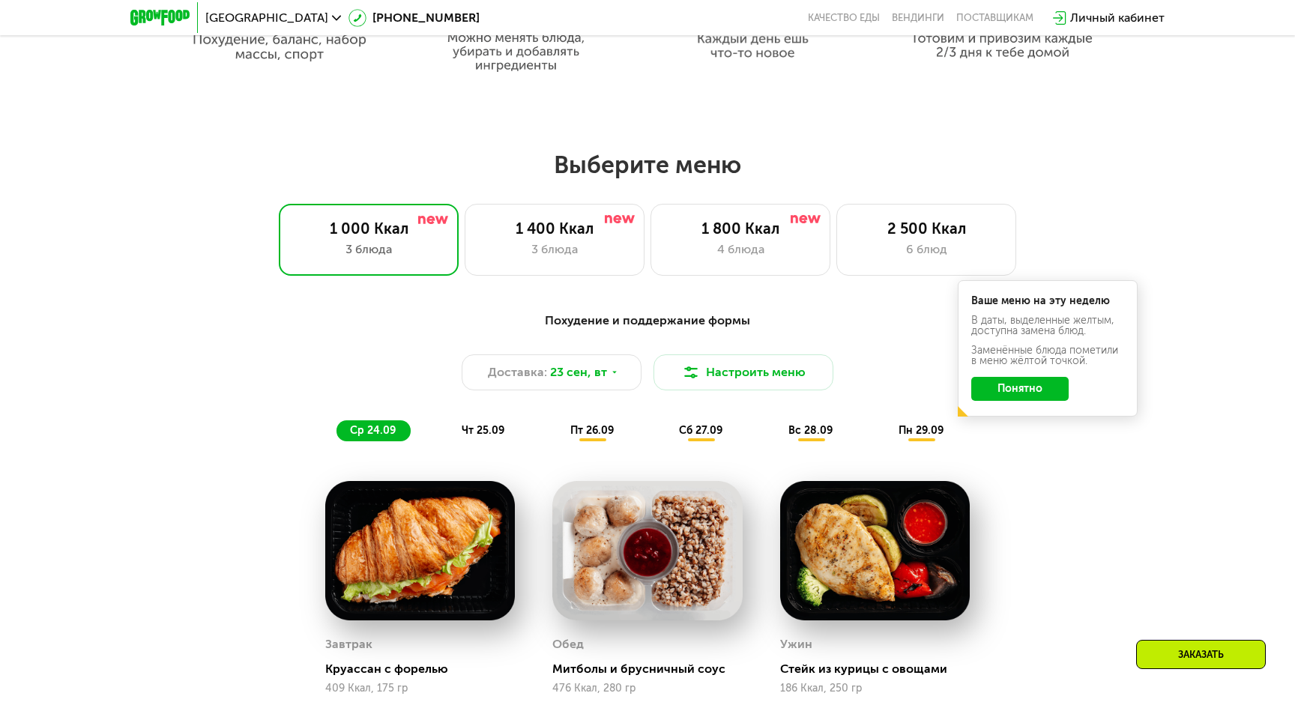
scroll to position [1011, 0]
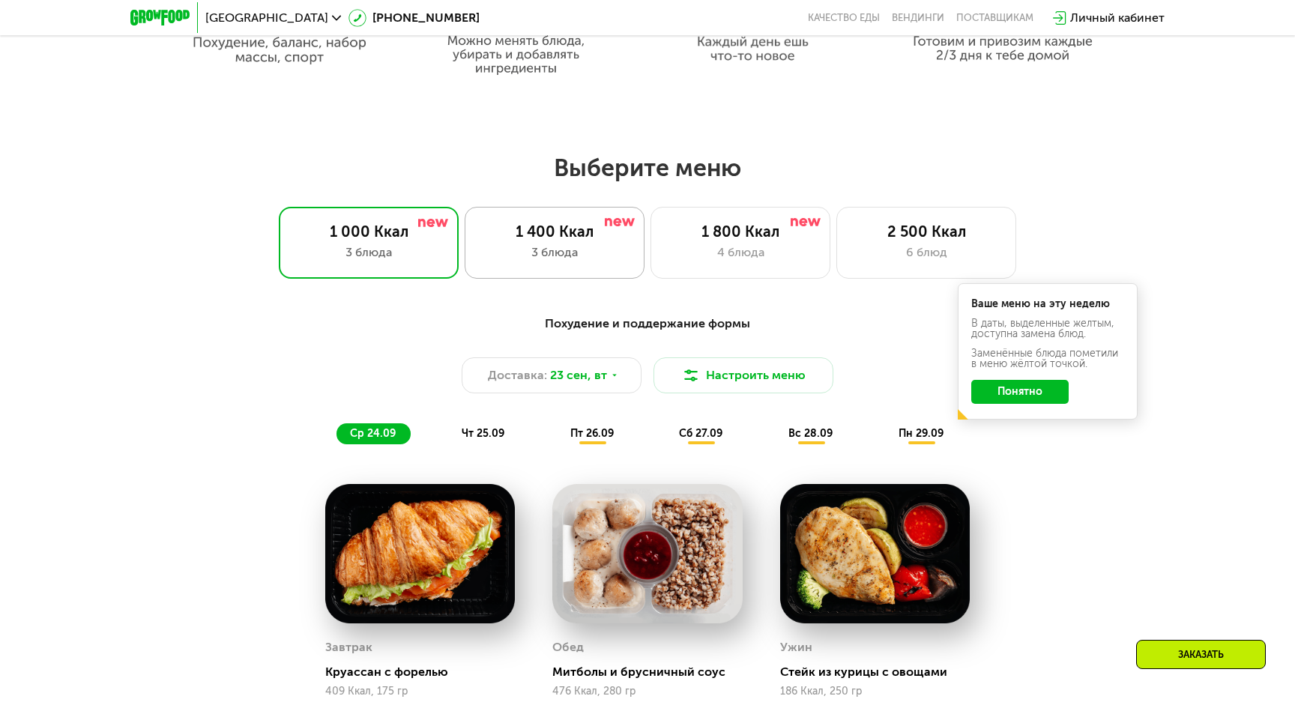
click at [569, 259] on div "3 блюда" at bounding box center [554, 253] width 148 height 18
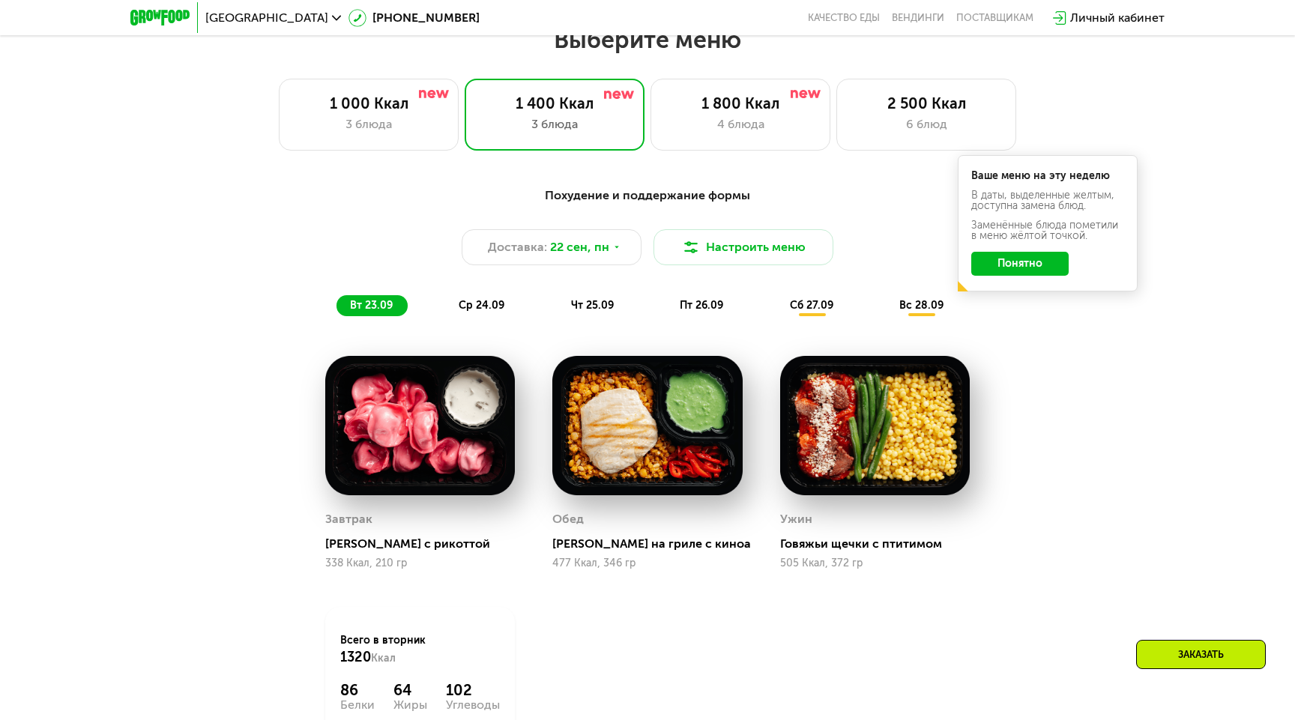
scroll to position [1150, 0]
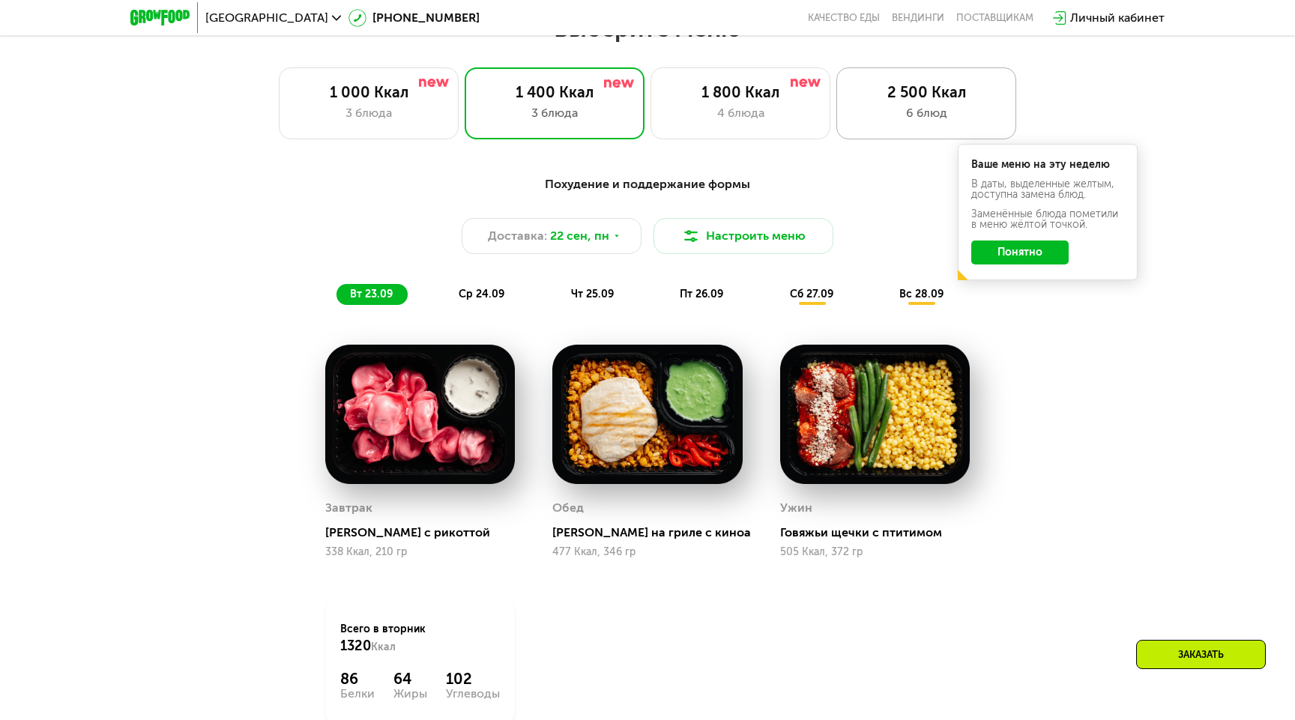
click at [902, 103] on div "2 500 Ккал 6 блюд" at bounding box center [926, 103] width 180 height 72
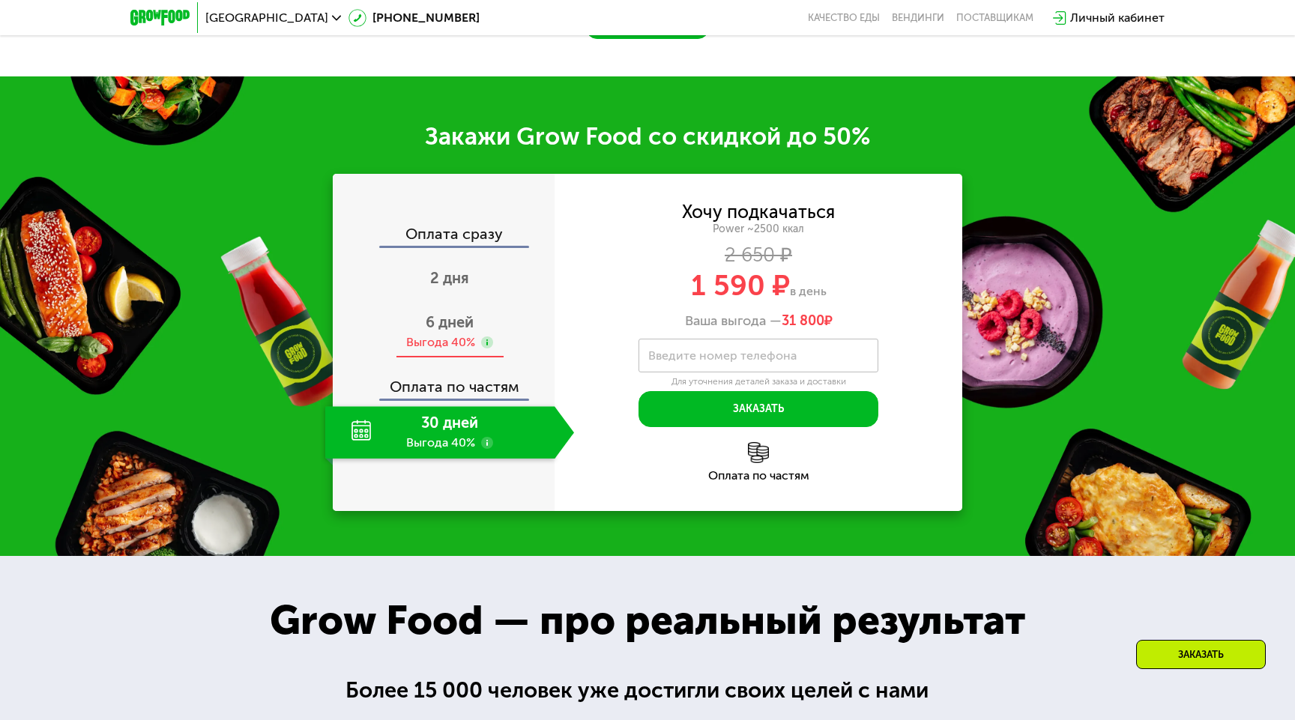
scroll to position [2154, 0]
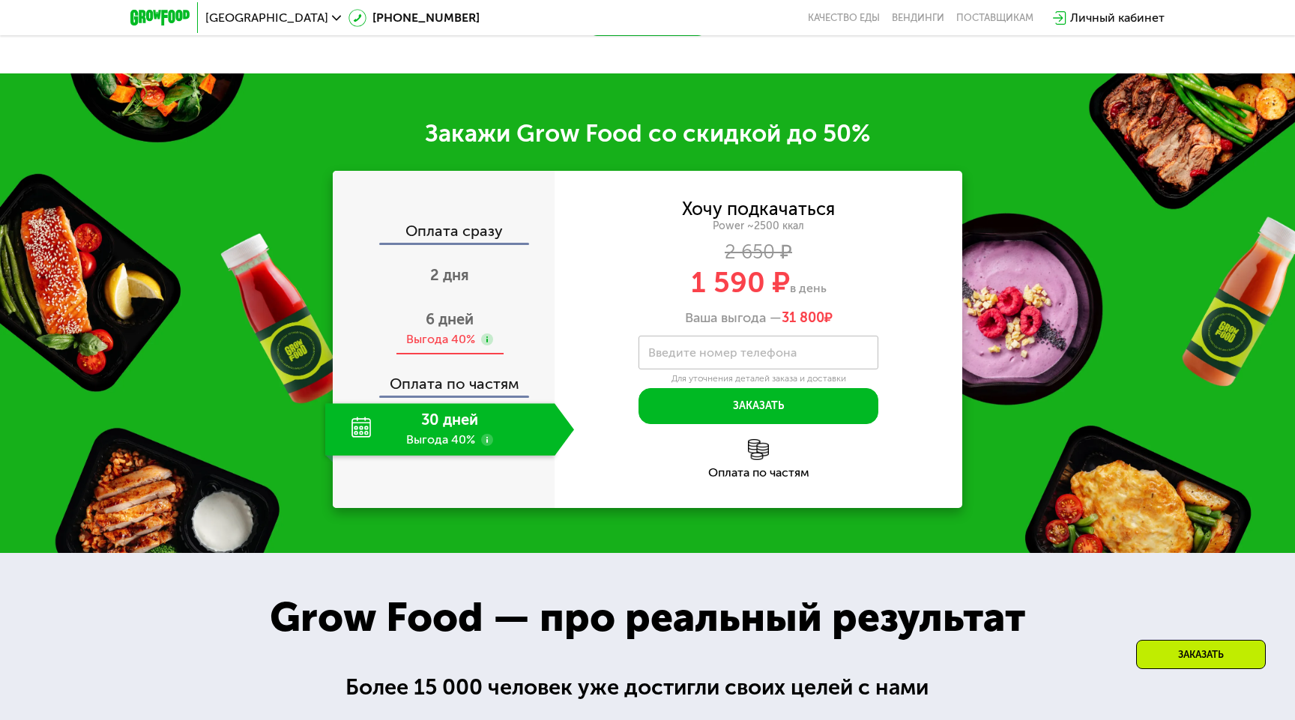
click at [416, 340] on div "6 дней Выгода 40%" at bounding box center [449, 329] width 249 height 52
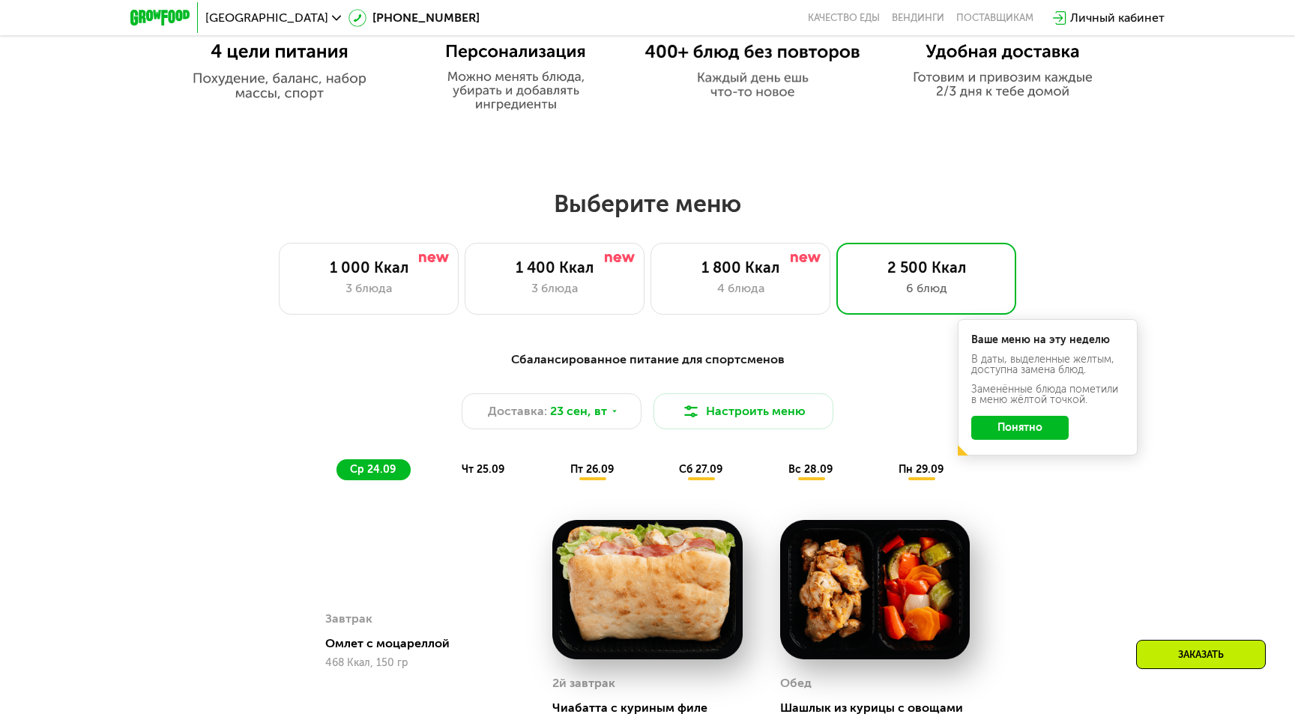
scroll to position [978, 0]
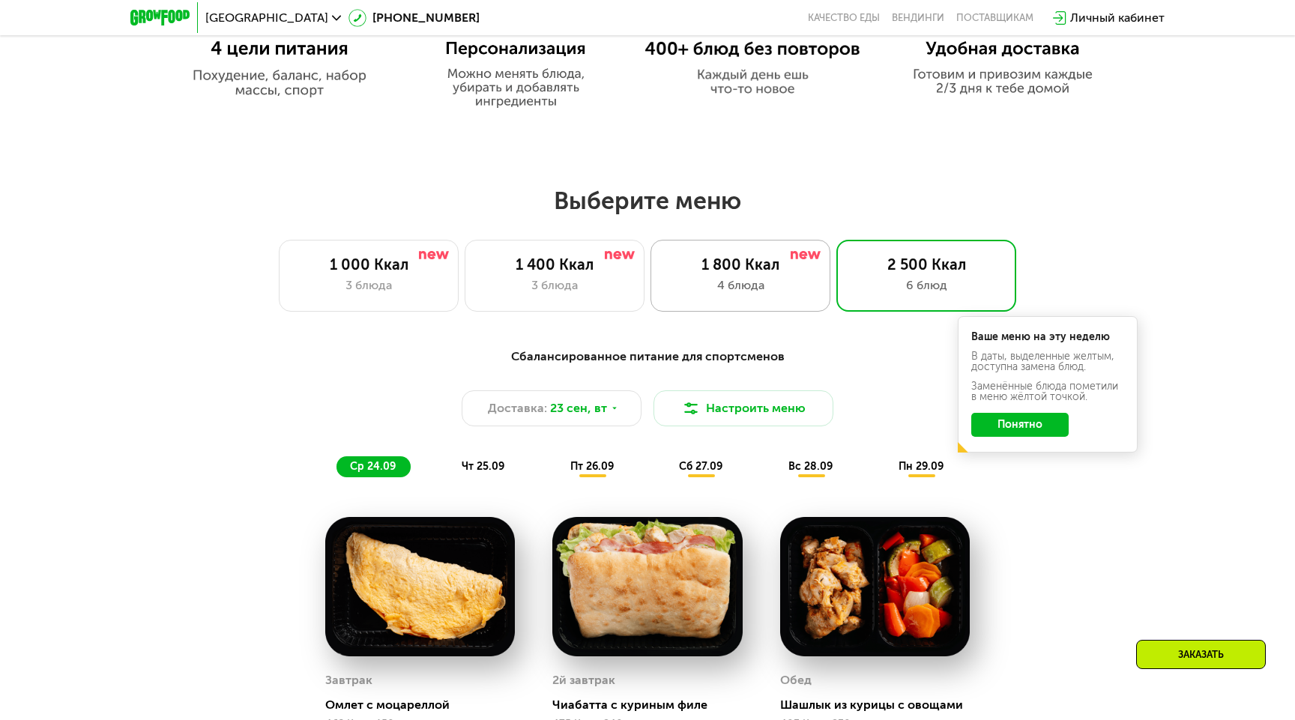
click at [678, 306] on div "1 800 Ккал 4 блюда" at bounding box center [741, 276] width 180 height 72
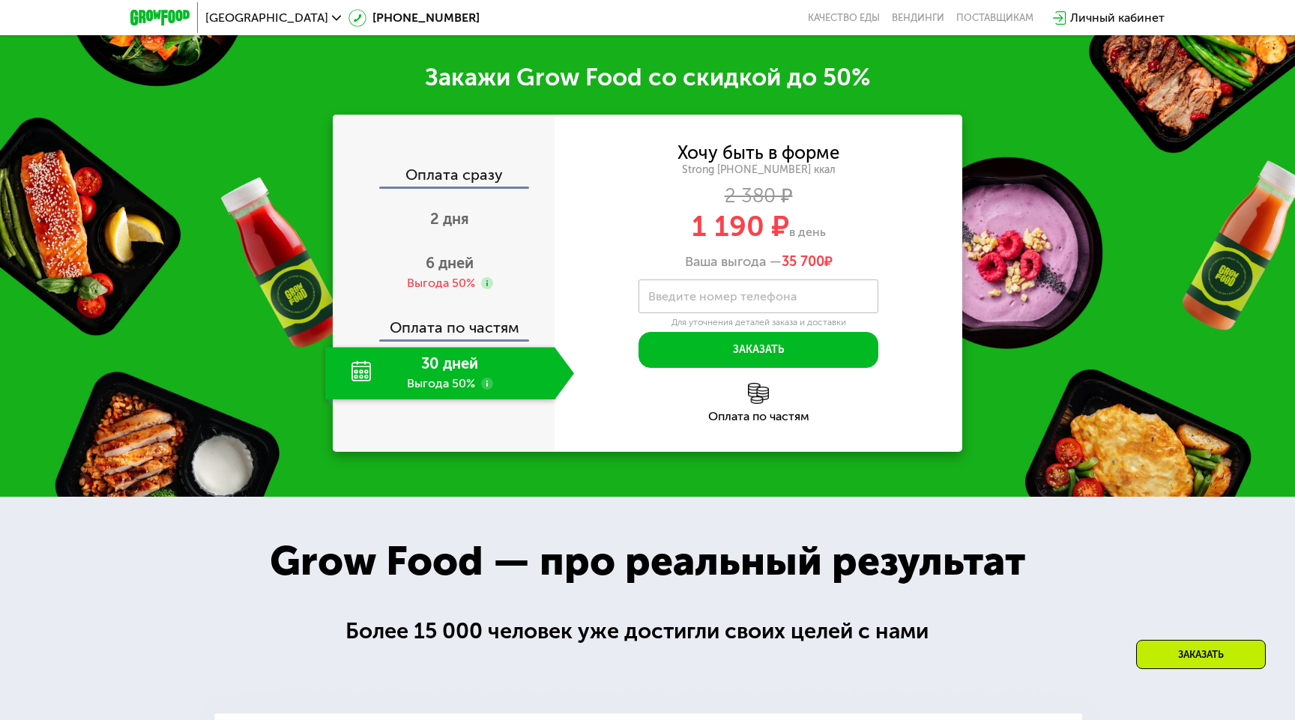
scroll to position [2060, 0]
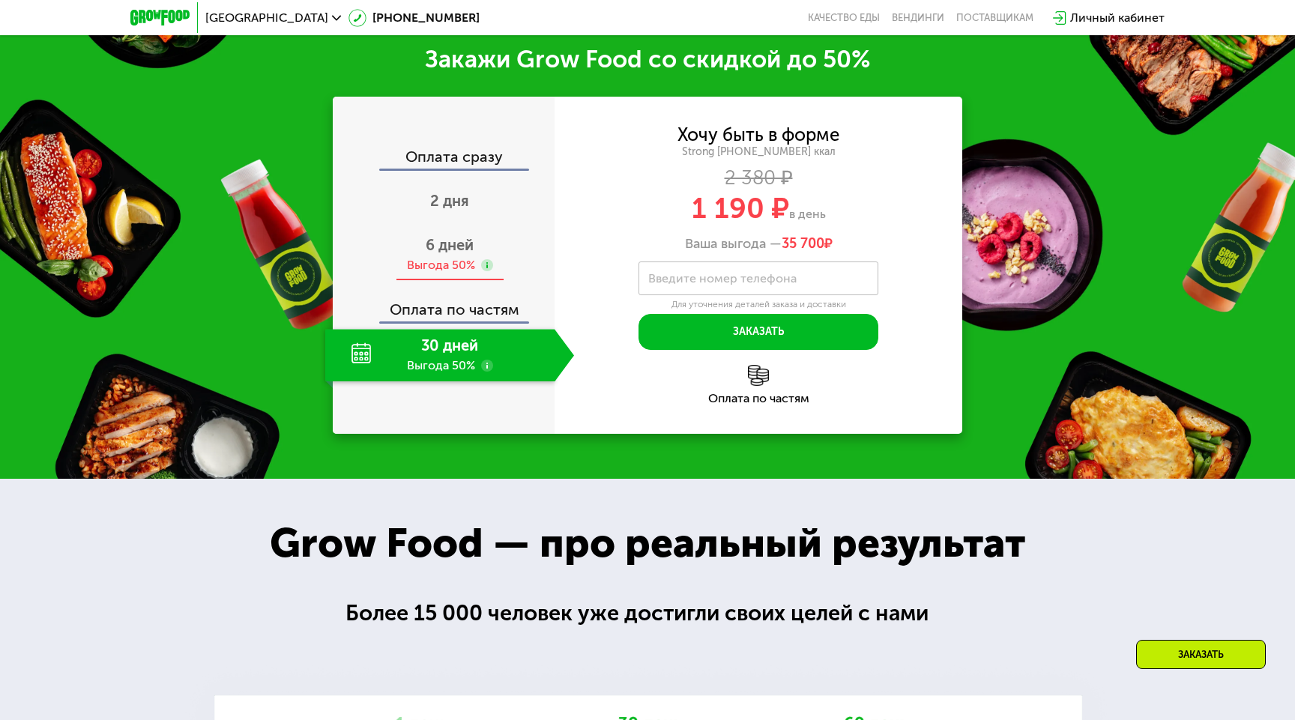
click at [434, 259] on div "Выгода 50%" at bounding box center [441, 265] width 68 height 16
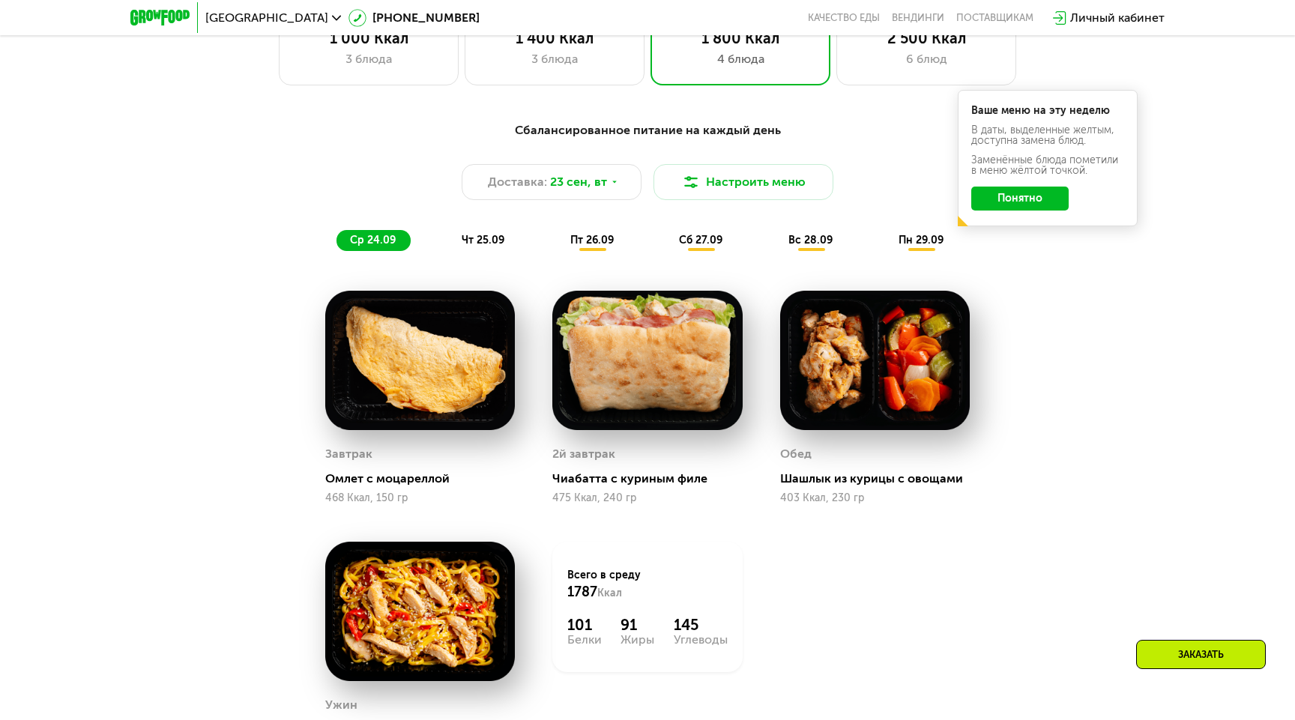
scroll to position [1194, 0]
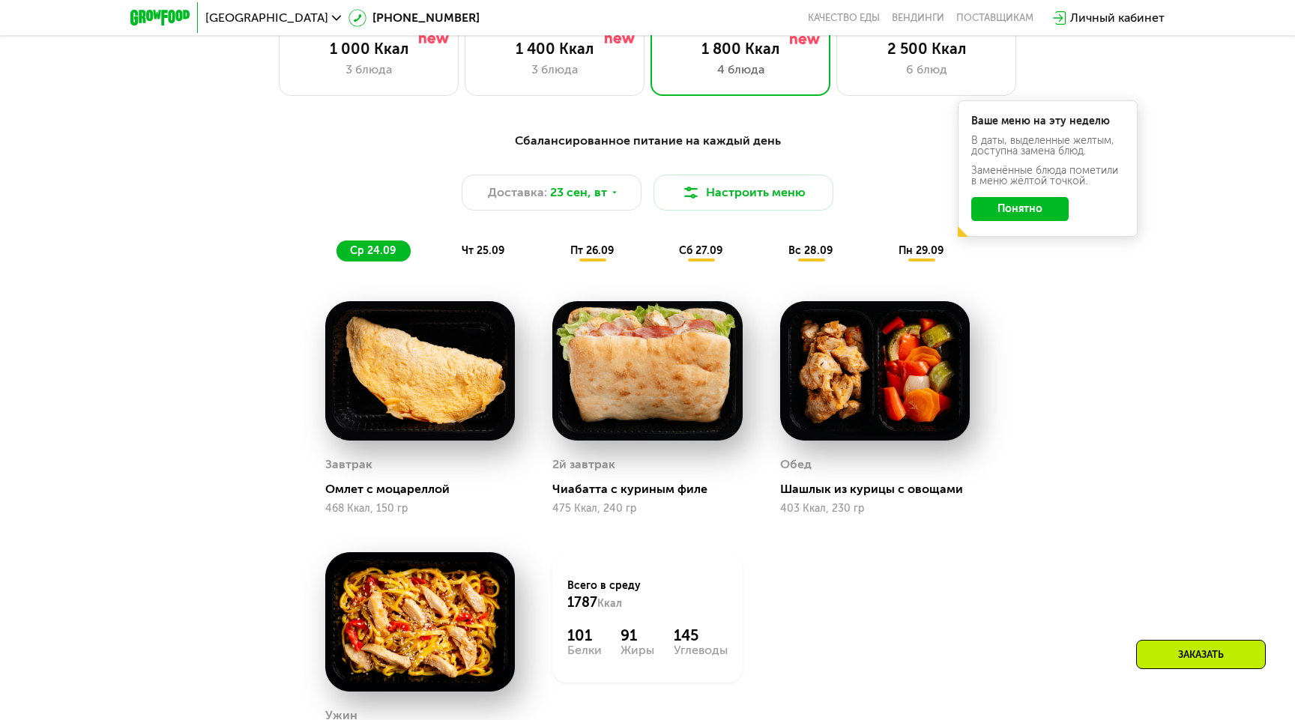
click at [505, 253] on div "чт 25.09" at bounding box center [483, 251] width 71 height 21
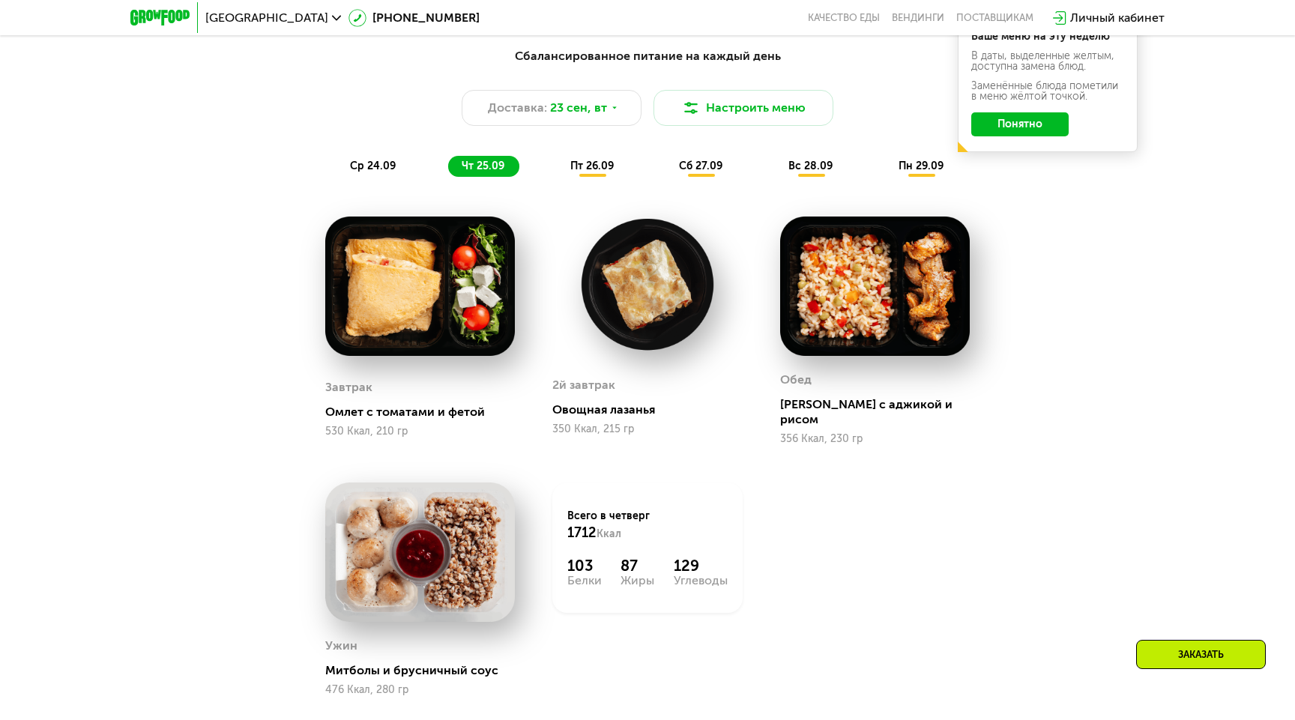
scroll to position [1282, 0]
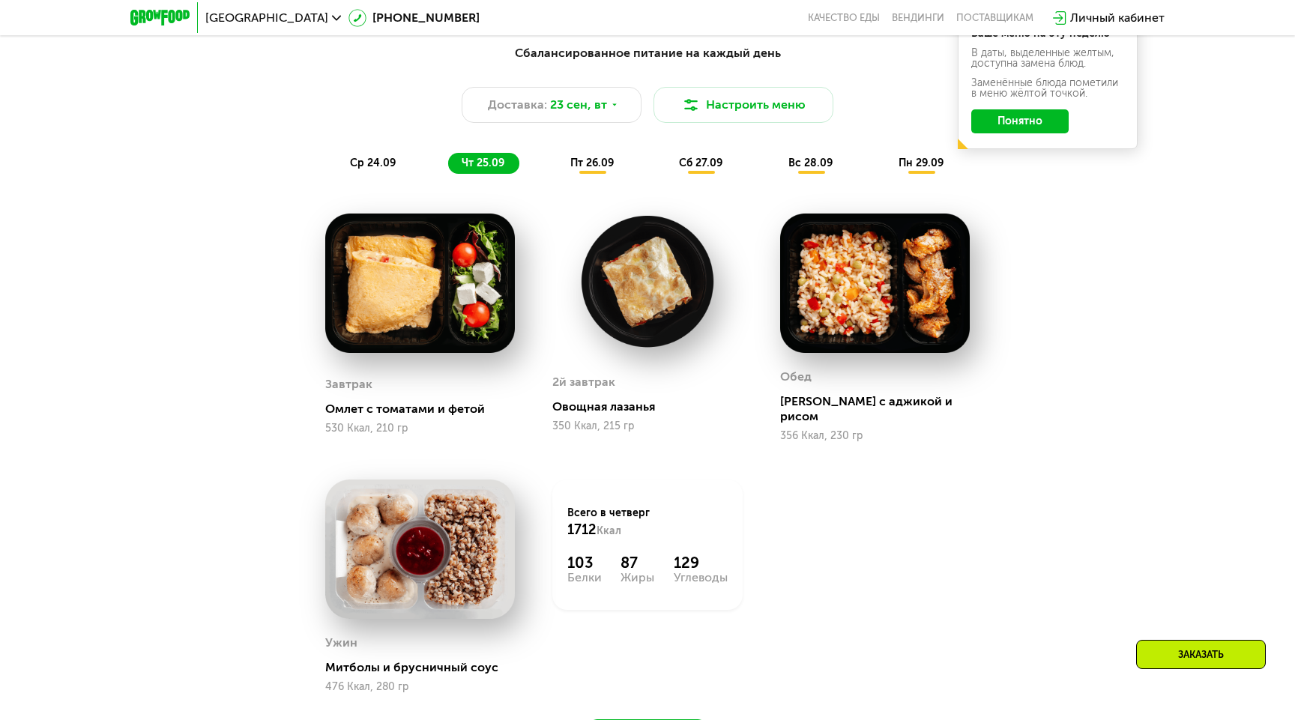
click at [584, 174] on div "Сбалансированное питание на каждый день Доставка: 23 сен, вт Настроить меню ср …" at bounding box center [647, 109] width 905 height 148
click at [584, 168] on span "пт 26.09" at bounding box center [591, 163] width 43 height 13
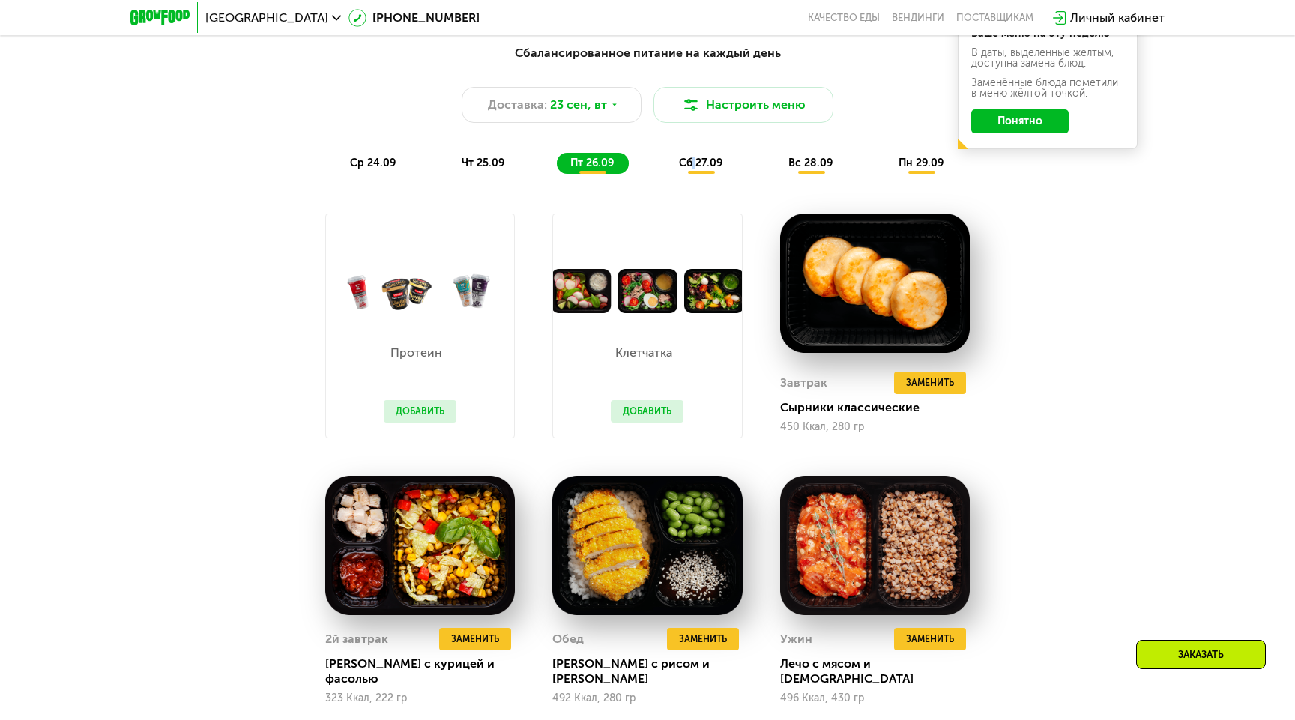
click at [696, 166] on span "сб 27.09" at bounding box center [700, 163] width 43 height 13
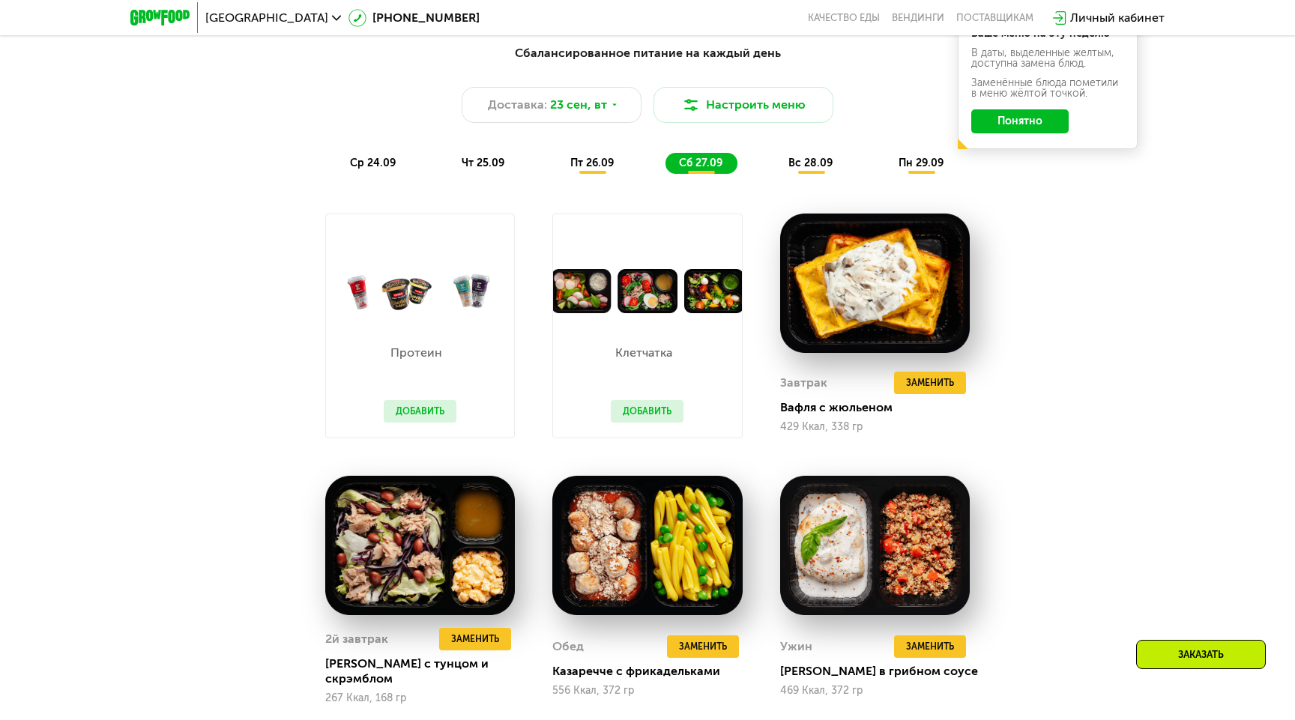
click at [815, 168] on span "вс 28.09" at bounding box center [810, 163] width 44 height 13
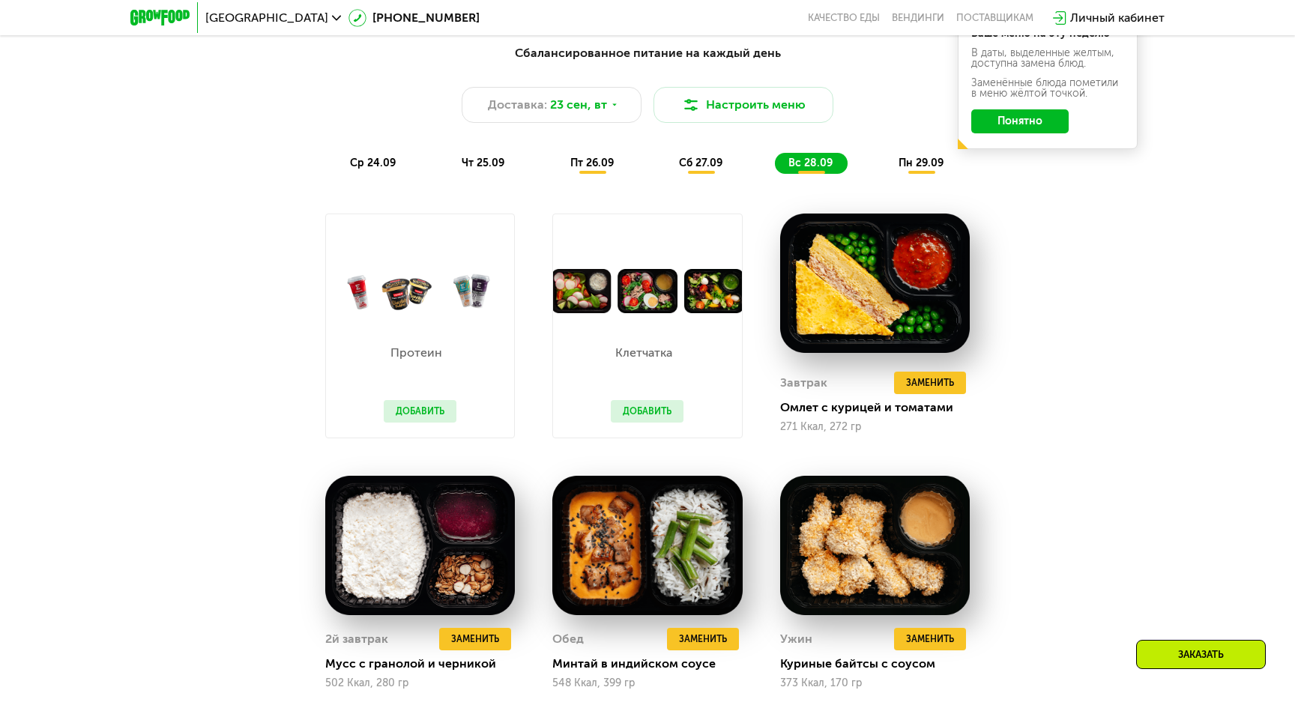
click at [888, 171] on div "ср 24.09 чт 25.09 пт 26.09 сб 27.09 вс 28.09 пн 29.09" at bounding box center [648, 163] width 622 height 21
click at [894, 168] on div "пн 29.09" at bounding box center [921, 163] width 73 height 21
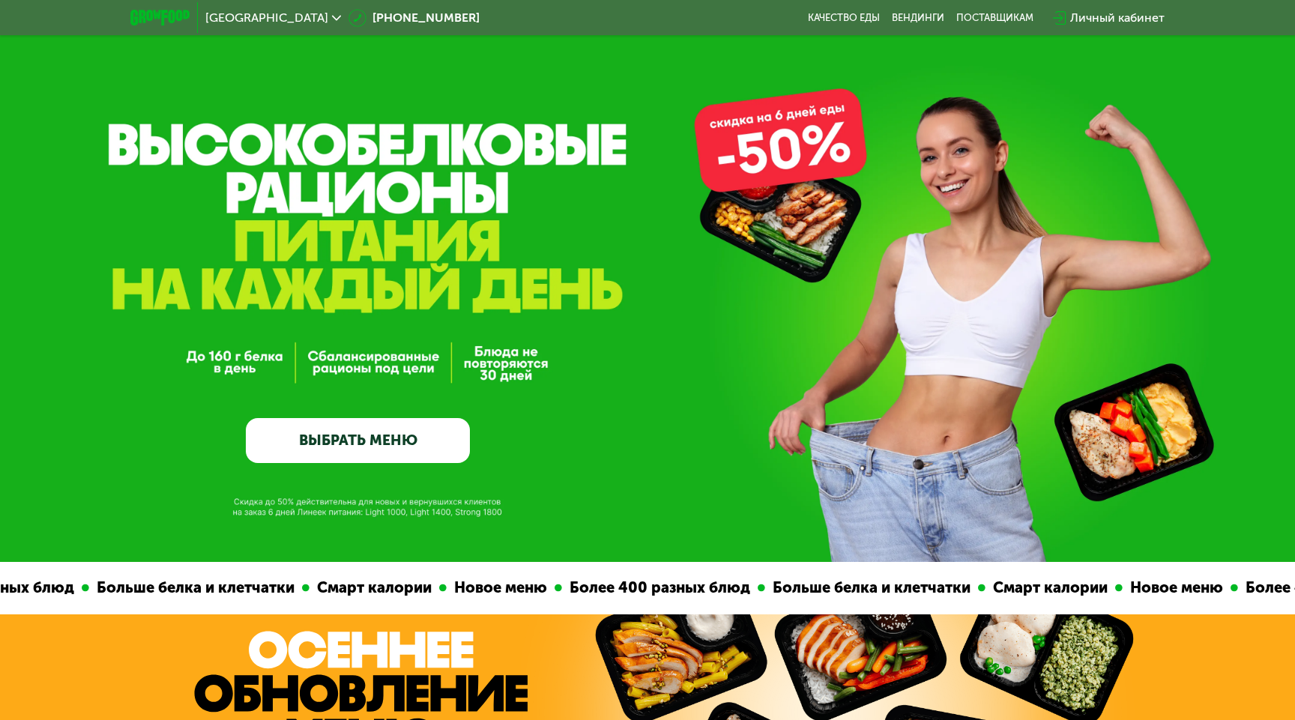
scroll to position [13, 0]
